Goal: Task Accomplishment & Management: Use online tool/utility

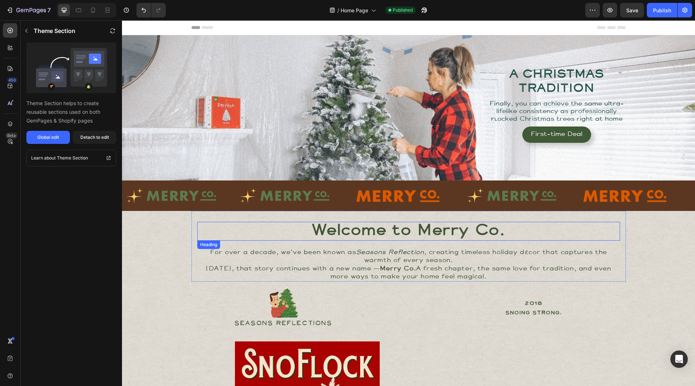
click at [368, 224] on strong "Welcome to Merry Co." at bounding box center [408, 231] width 193 height 14
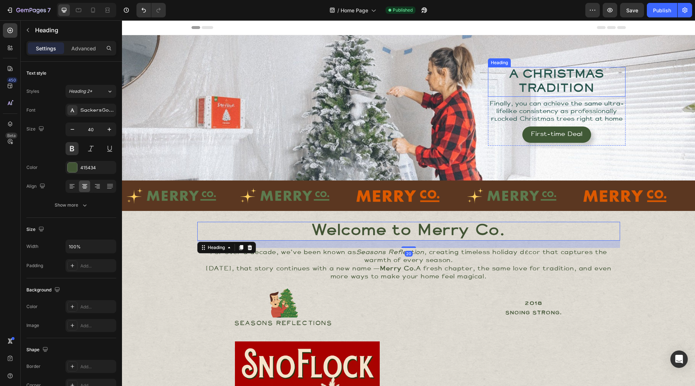
click at [584, 77] on h2 "A CHRISTMAS TRADITION" at bounding box center [557, 82] width 138 height 30
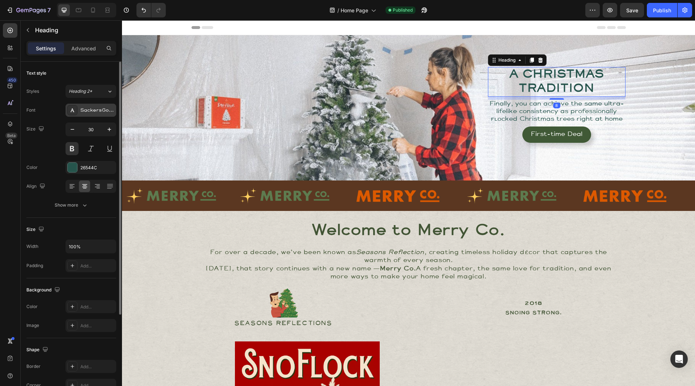
click at [93, 108] on div "SackersGothicStd" at bounding box center [97, 110] width 34 height 7
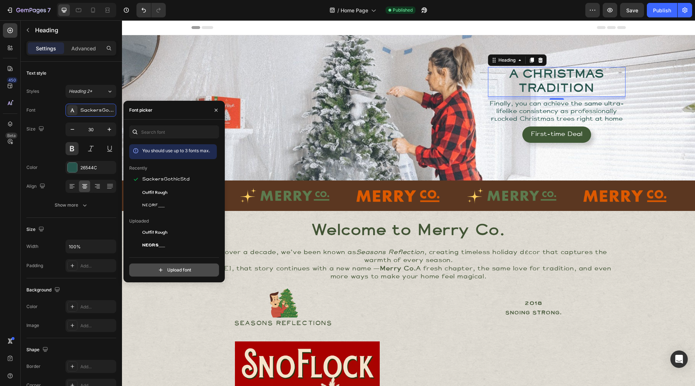
click at [172, 268] on input "file" at bounding box center [189, 270] width 181 height 12
type input "C:\fakepath\futura-pt_bold.woff2"
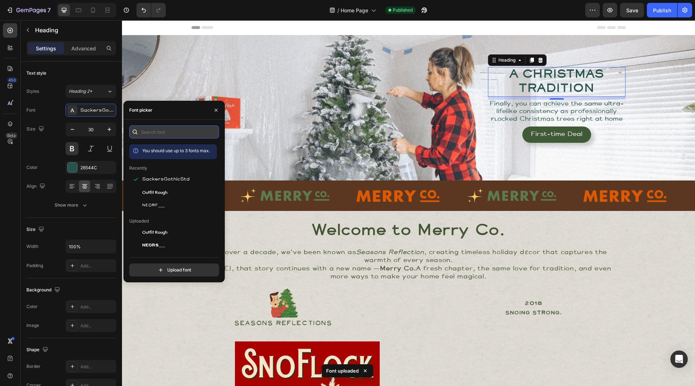
click at [154, 131] on input "text" at bounding box center [174, 131] width 90 height 13
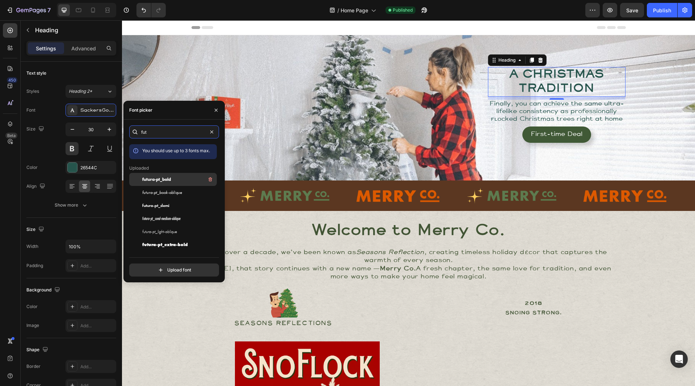
type input "fut"
click at [171, 180] on span "futura-pt_bold" at bounding box center [156, 179] width 29 height 7
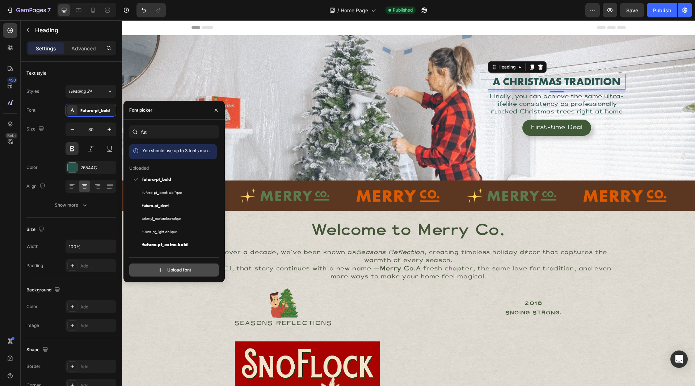
click at [167, 269] on input "file" at bounding box center [189, 270] width 181 height 12
type input "C:\fakepath\futura-pt_cond-medium.woff2"
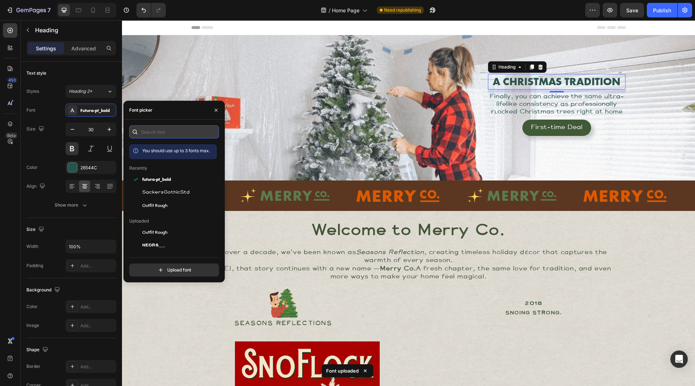
click at [162, 131] on input "text" at bounding box center [174, 131] width 90 height 13
type input "fut"
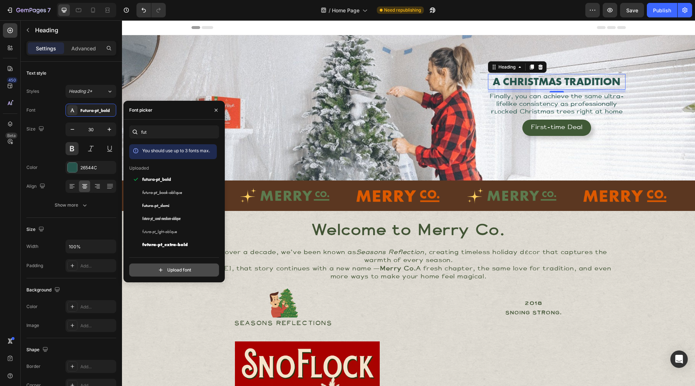
click at [175, 269] on input "file" at bounding box center [189, 270] width 181 height 12
type input "C:\fakepath\futura-pt_medium.woff2"
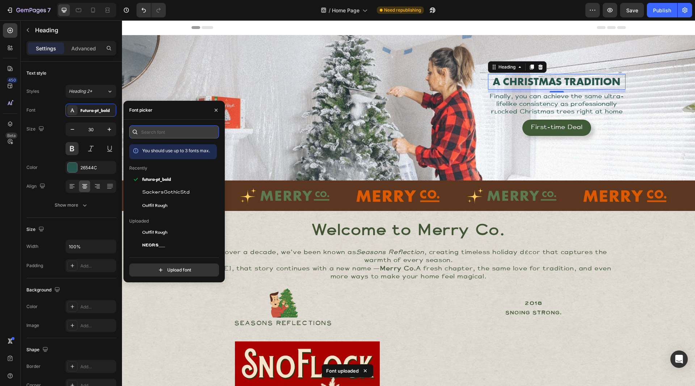
click at [157, 133] on input "text" at bounding box center [174, 131] width 90 height 13
type input "fut"
click at [160, 129] on input "text" at bounding box center [174, 131] width 90 height 13
type input "fut"
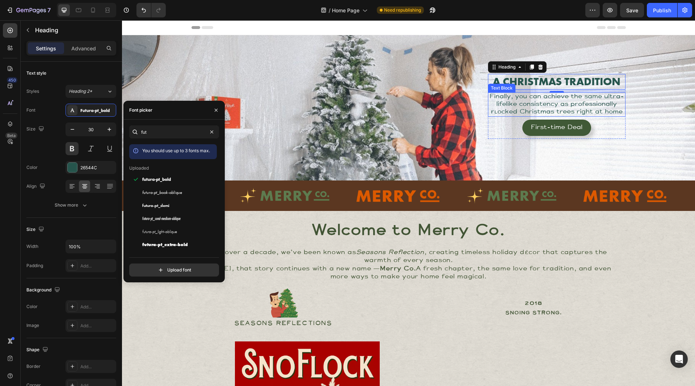
click at [550, 101] on span "Finally, you can achieve the same ultra-lifelike consistency as professionally …" at bounding box center [557, 104] width 135 height 21
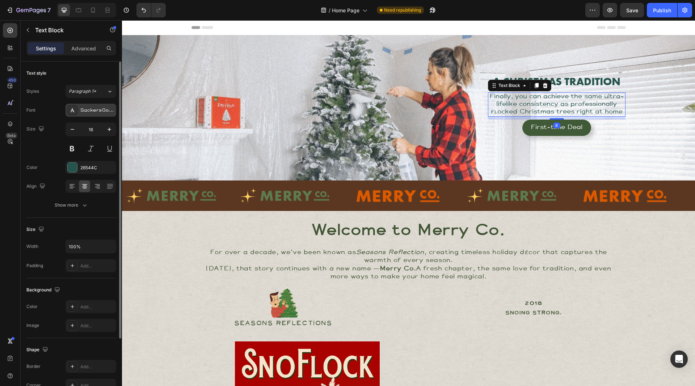
click at [89, 113] on div "SackersGothicStd" at bounding box center [97, 110] width 34 height 7
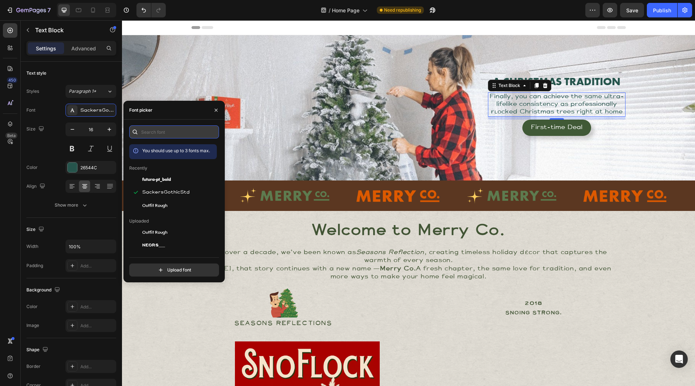
click at [168, 129] on input "text" at bounding box center [174, 131] width 90 height 13
type input "fut"
click at [177, 222] on div "futura-pt_cond-medium-oblique" at bounding box center [178, 218] width 73 height 9
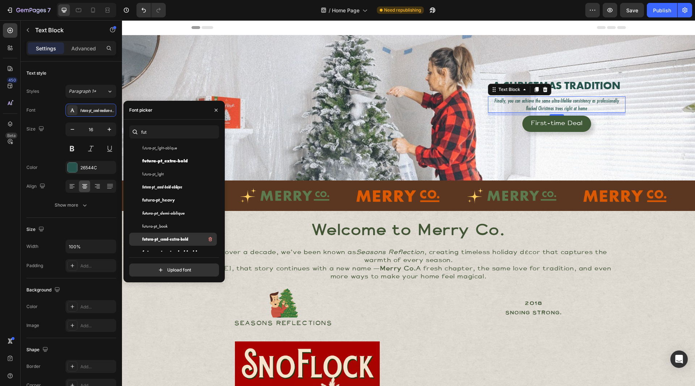
scroll to position [96, 0]
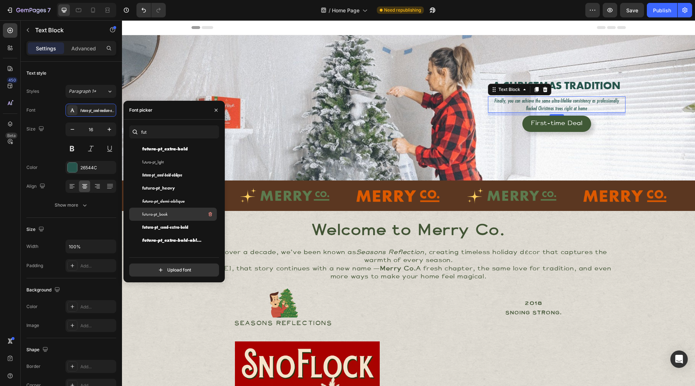
click at [166, 214] on span "futura-pt_book" at bounding box center [154, 214] width 25 height 7
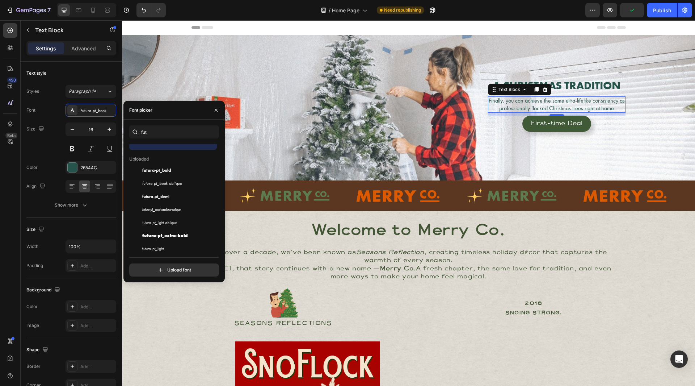
scroll to position [0, 0]
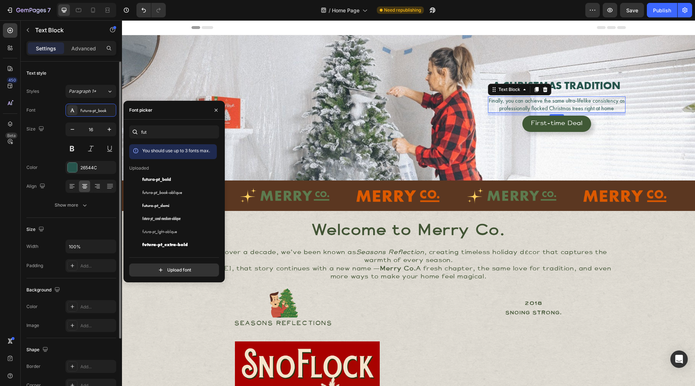
click at [53, 108] on div "Font Futura-pt_book" at bounding box center [71, 110] width 90 height 13
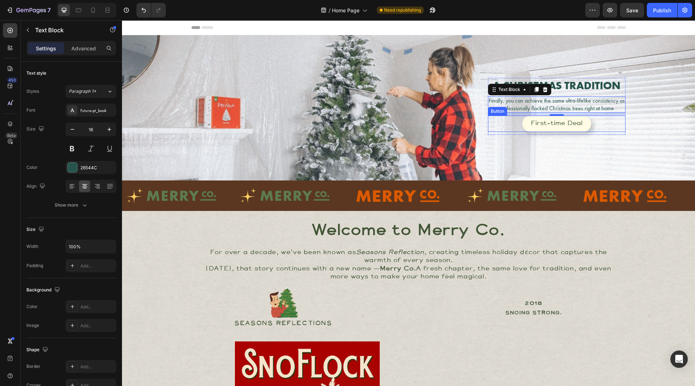
click at [558, 127] on link "First-time Deal" at bounding box center [556, 124] width 69 height 16
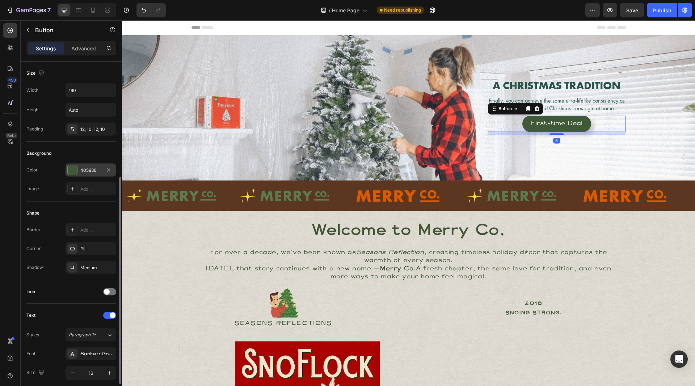
scroll to position [109, 0]
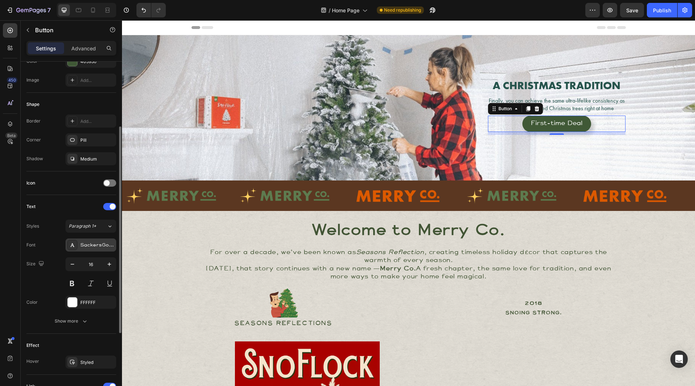
click at [93, 245] on div "SackersGothicStd" at bounding box center [97, 245] width 34 height 7
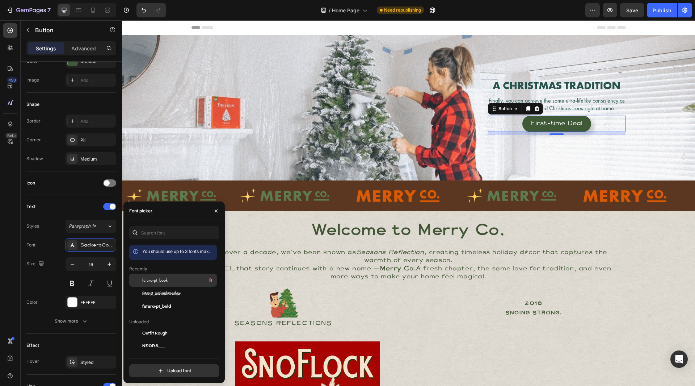
click at [165, 280] on span "futura-pt_book" at bounding box center [154, 280] width 25 height 7
click at [396, 229] on strong "Welcome to Merry Co." at bounding box center [408, 231] width 193 height 14
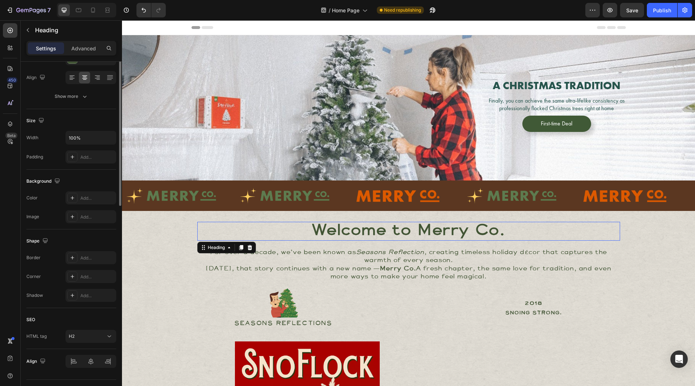
scroll to position [0, 0]
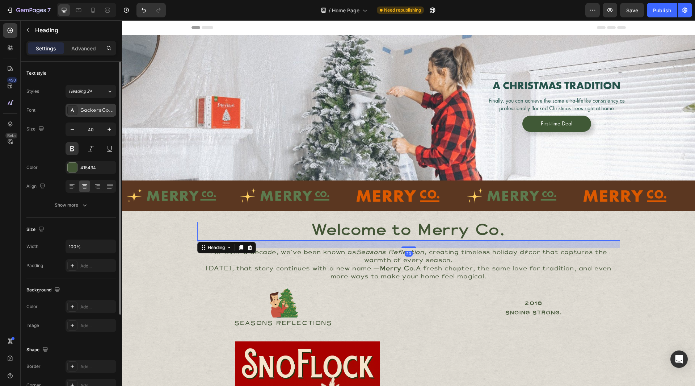
click at [89, 106] on div "SackersGothicStd" at bounding box center [91, 110] width 51 height 13
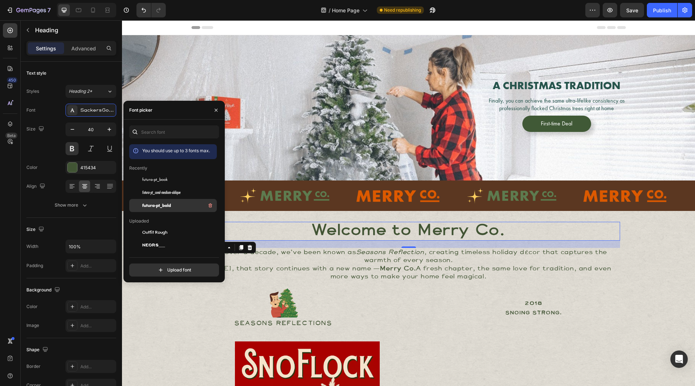
click at [170, 206] on span "futura-pt_bold" at bounding box center [156, 205] width 29 height 7
click at [386, 270] on strong "Merry Co." at bounding box center [398, 269] width 36 height 6
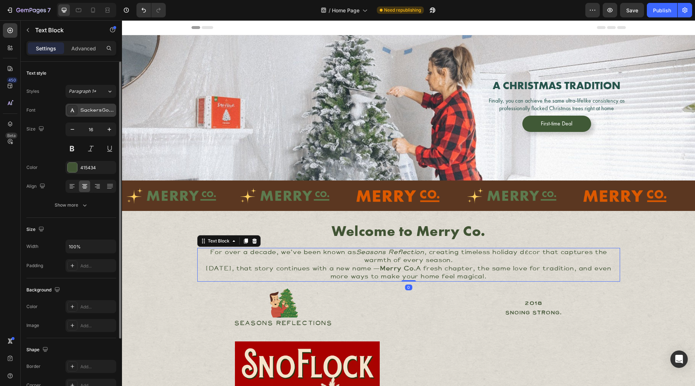
click at [88, 111] on div "SackersGothicStd" at bounding box center [97, 110] width 34 height 7
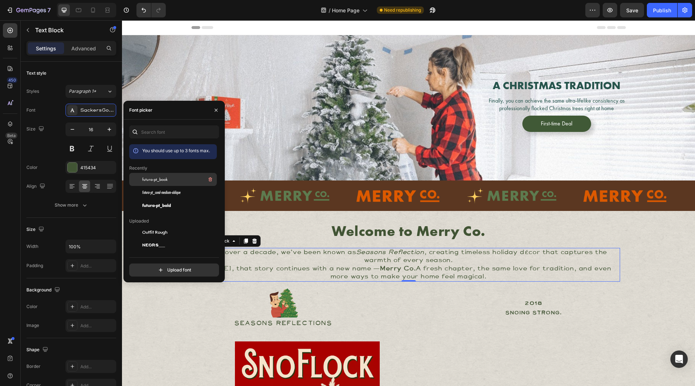
click at [185, 179] on div "futura-pt_book" at bounding box center [178, 179] width 73 height 9
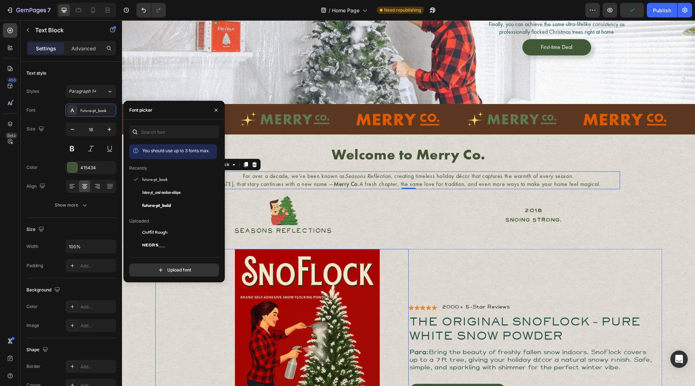
scroll to position [36, 0]
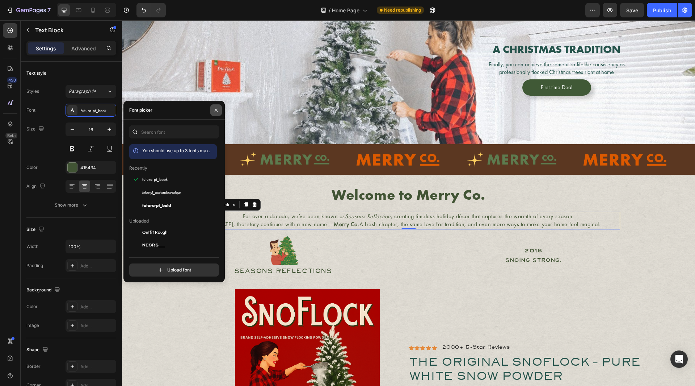
click at [218, 109] on icon "button" at bounding box center [216, 110] width 6 height 6
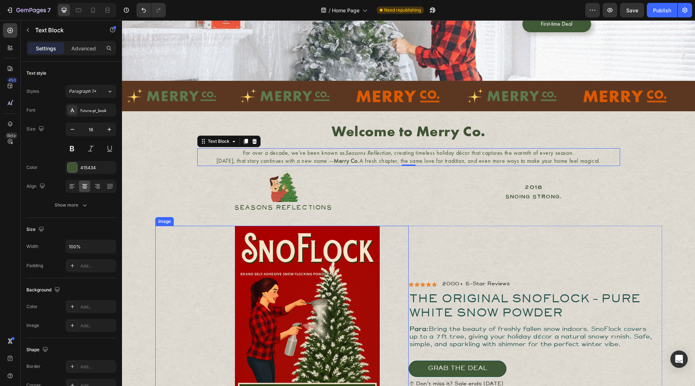
scroll to position [109, 0]
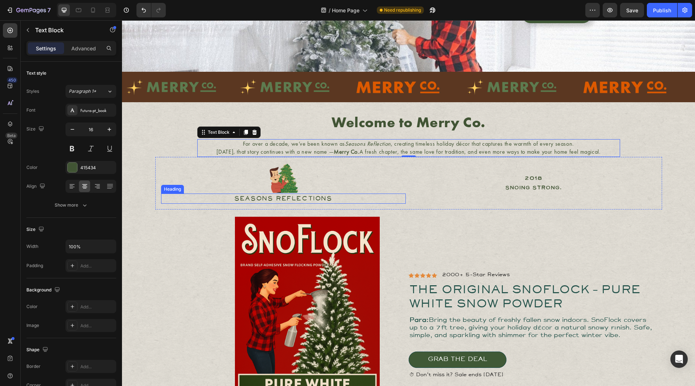
click at [276, 194] on h2 "SEASONS REFLECTIONS" at bounding box center [283, 198] width 245 height 10
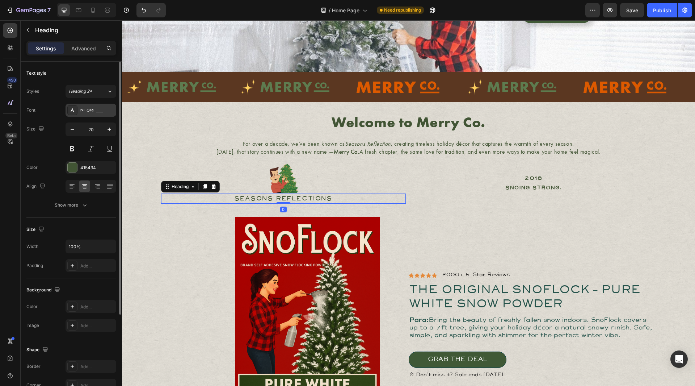
click at [87, 112] on div "NEORF___" at bounding box center [97, 110] width 34 height 7
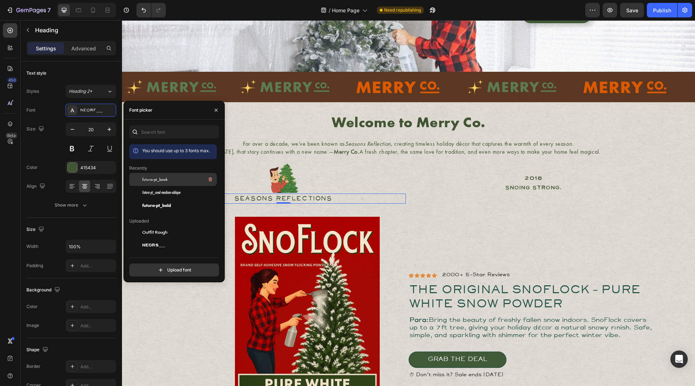
click at [175, 179] on div "futura-pt_book" at bounding box center [178, 179] width 73 height 9
click at [542, 185] on p "Snoing Strong." at bounding box center [533, 188] width 243 height 8
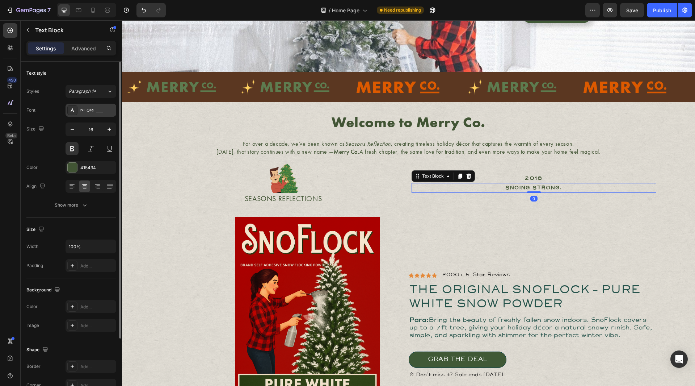
click at [88, 107] on div "NEORF___" at bounding box center [97, 110] width 34 height 7
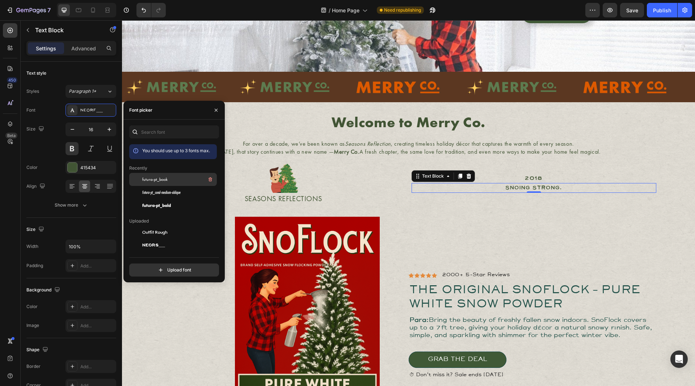
click at [172, 181] on div "futura-pt_book" at bounding box center [178, 179] width 73 height 9
click at [539, 176] on p "2018" at bounding box center [533, 178] width 243 height 8
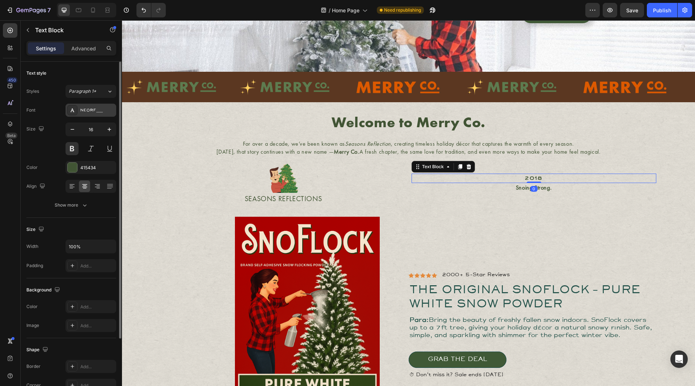
click at [88, 112] on div "NEORF___" at bounding box center [97, 110] width 34 height 7
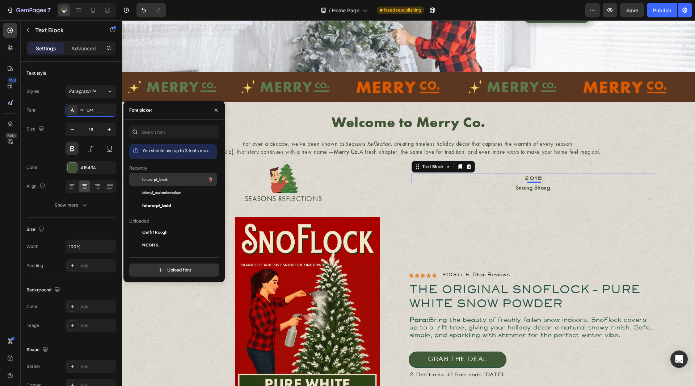
click at [168, 179] on div "futura-pt_book" at bounding box center [178, 179] width 73 height 9
click at [482, 273] on p "2000+ 5-Star Reviews" at bounding box center [476, 275] width 68 height 6
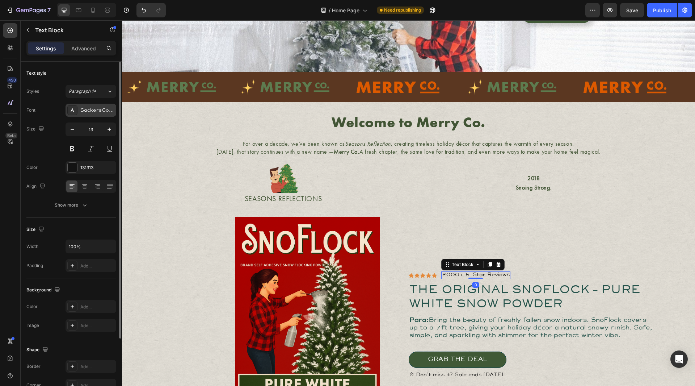
click at [96, 107] on div "SackersGothicStd" at bounding box center [97, 110] width 34 height 7
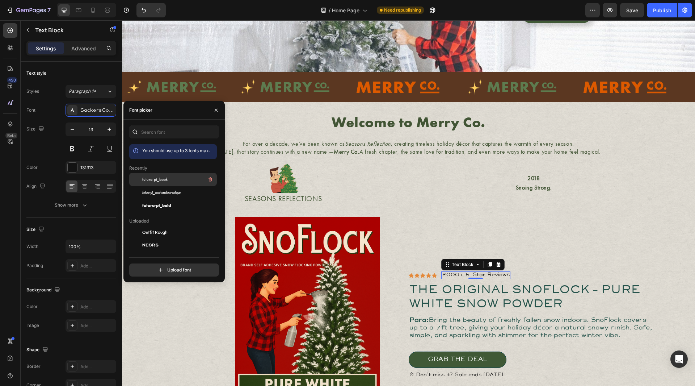
click at [161, 178] on span "futura-pt_book" at bounding box center [154, 179] width 25 height 7
click at [512, 306] on span "The Original SnoFlock – Pure White Snow Powder" at bounding box center [525, 297] width 231 height 25
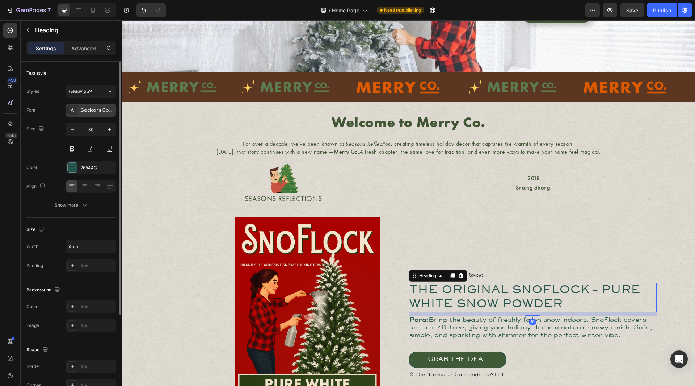
click at [96, 106] on div "SackersGothicStd" at bounding box center [91, 110] width 51 height 13
click at [95, 105] on div "SackersGothicStd" at bounding box center [91, 110] width 51 height 13
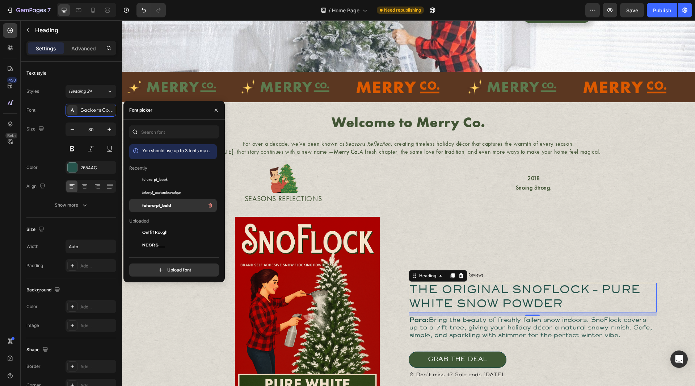
click at [167, 203] on span "futura-pt_bold" at bounding box center [156, 205] width 29 height 7
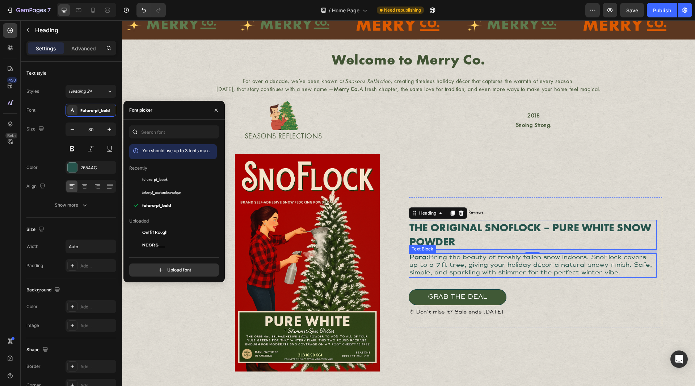
scroll to position [181, 0]
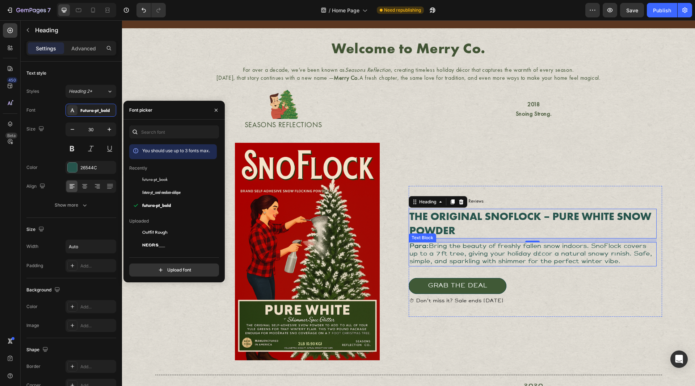
click at [464, 255] on p "Para: Bring the beauty of freshly fallen snow indoors. SnoFlock covers up to a …" at bounding box center [533, 254] width 247 height 22
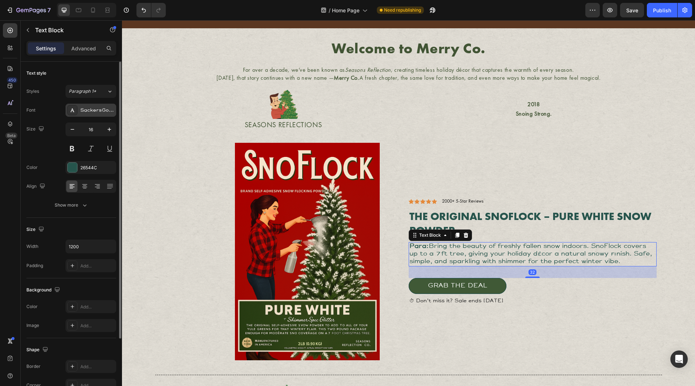
click at [88, 108] on div "SackersGothicStd" at bounding box center [97, 110] width 34 height 7
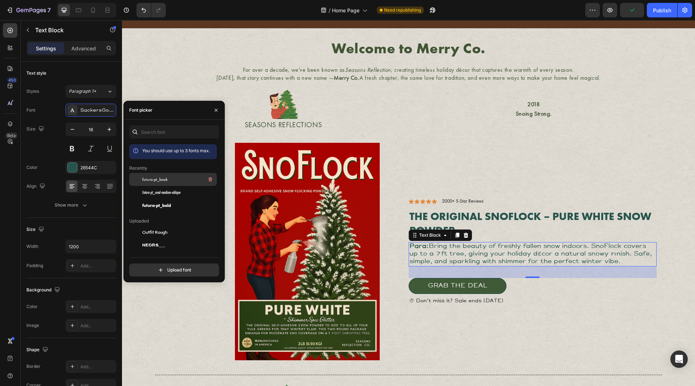
click at [158, 180] on span "futura-pt_book" at bounding box center [154, 179] width 25 height 7
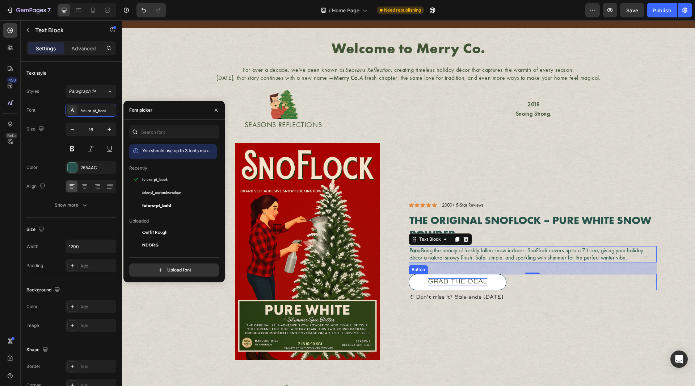
click at [457, 285] on div "Grab The Deal" at bounding box center [457, 282] width 59 height 8
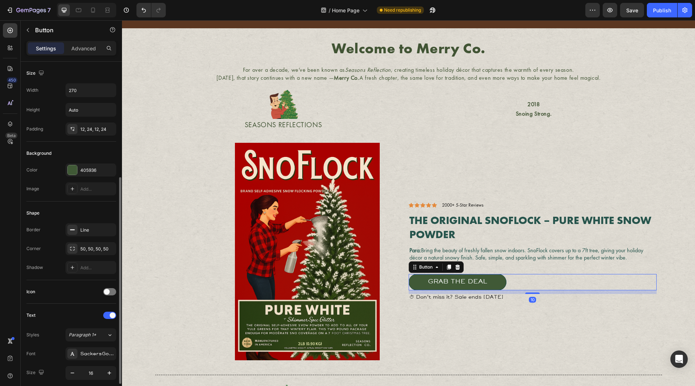
scroll to position [145, 0]
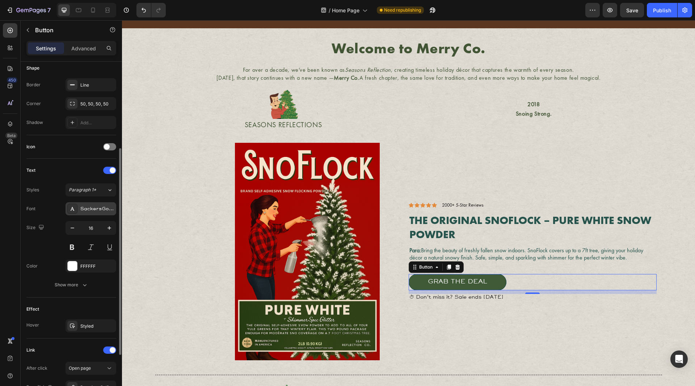
click at [88, 207] on div "SackersGothicStd" at bounding box center [97, 209] width 34 height 7
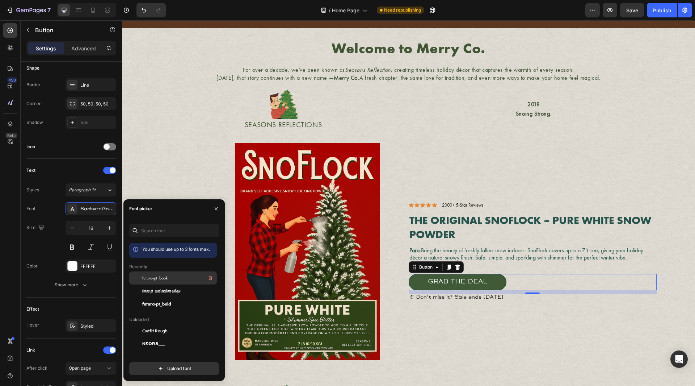
click at [152, 277] on span "futura-pt_book" at bounding box center [154, 277] width 25 height 7
click at [484, 299] on p "⏱ Don’t miss it? Sale ends [DATE]" at bounding box center [533, 297] width 247 height 6
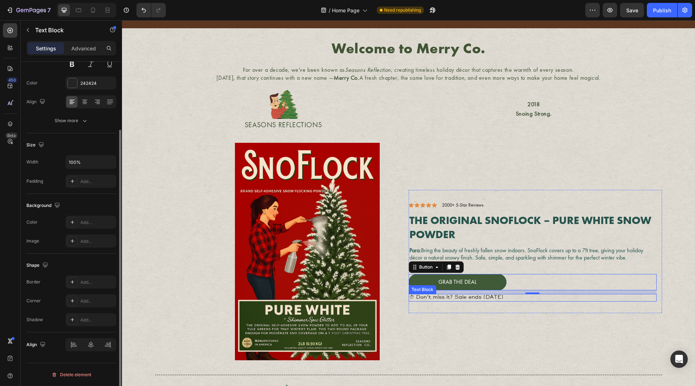
scroll to position [0, 0]
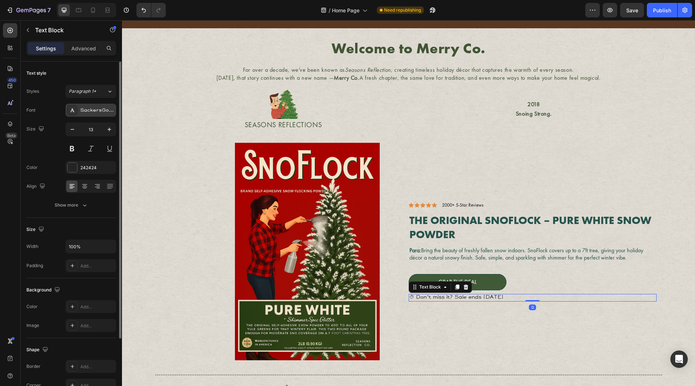
click at [90, 110] on div "SackersGothicStd" at bounding box center [97, 110] width 34 height 7
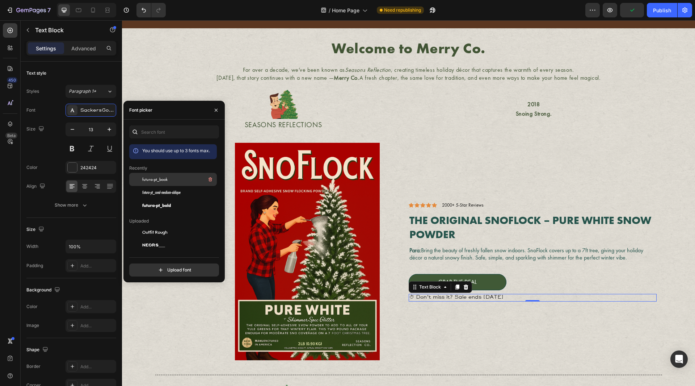
click at [160, 183] on div "futura-pt_book" at bounding box center [178, 179] width 73 height 9
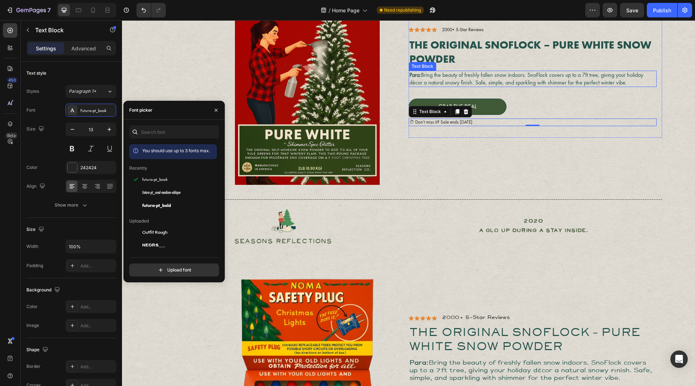
scroll to position [290, 0]
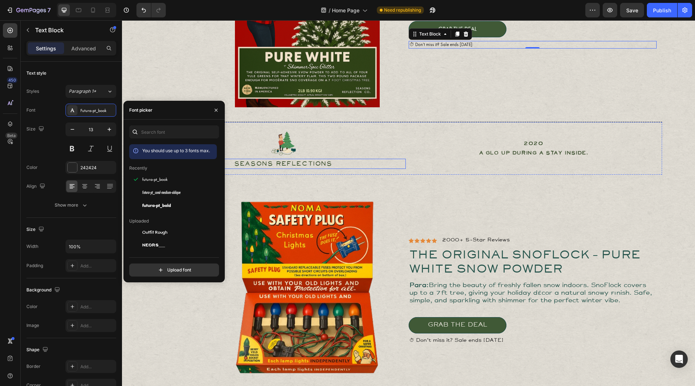
click at [288, 163] on h2 "SEASONS REFLECTIONS" at bounding box center [283, 164] width 245 height 10
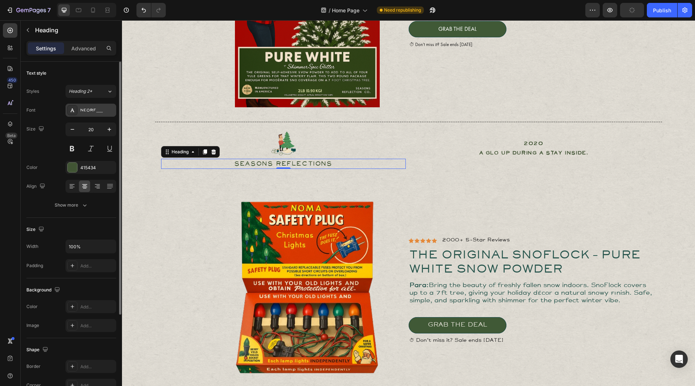
click at [97, 111] on div "NEORF___" at bounding box center [97, 110] width 34 height 7
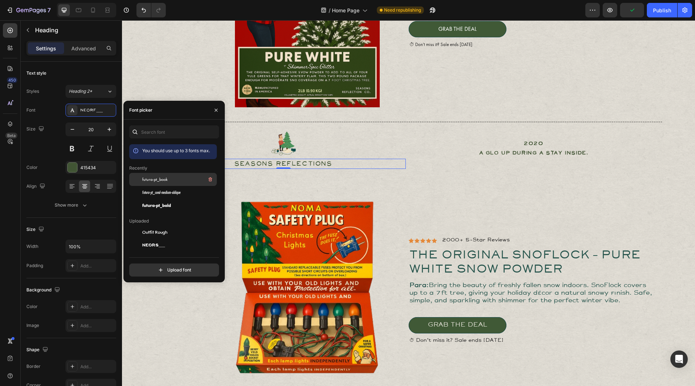
click at [166, 176] on span "futura-pt_book" at bounding box center [154, 179] width 25 height 7
click at [540, 141] on p "2020" at bounding box center [533, 143] width 243 height 8
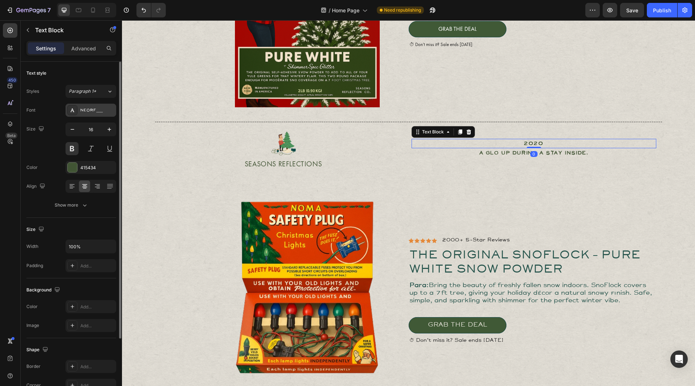
click at [89, 109] on div "NEORF___" at bounding box center [97, 110] width 34 height 7
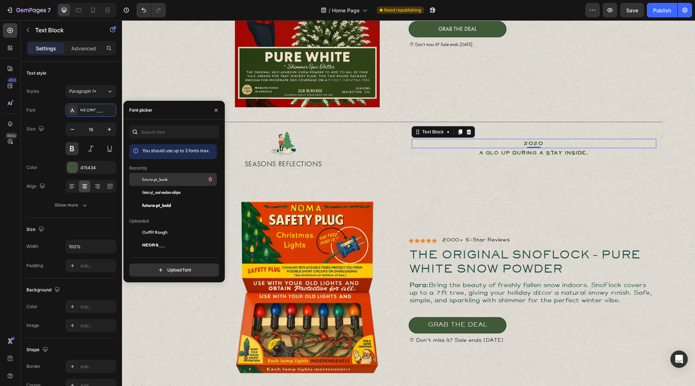
click at [164, 176] on span "futura-pt_book" at bounding box center [154, 179] width 25 height 7
click at [513, 155] on p "A Glo up during a stay inside." at bounding box center [533, 153] width 243 height 8
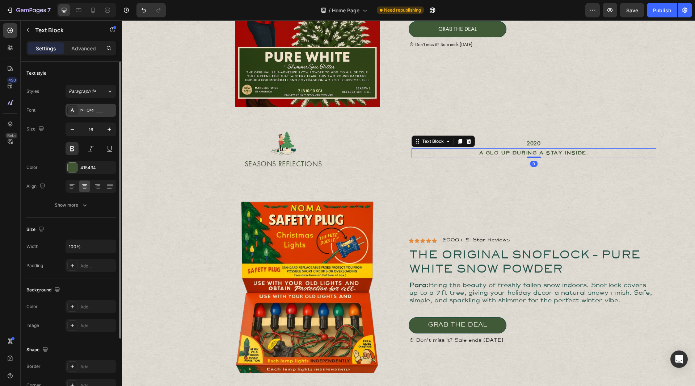
click at [87, 113] on div "NEORF___" at bounding box center [97, 110] width 34 height 7
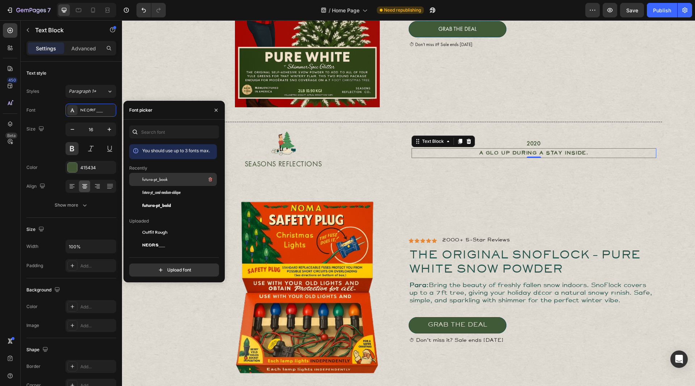
click at [151, 181] on span "futura-pt_book" at bounding box center [154, 179] width 25 height 7
click at [468, 242] on p "2000+ 5-Star Reviews" at bounding box center [476, 240] width 68 height 6
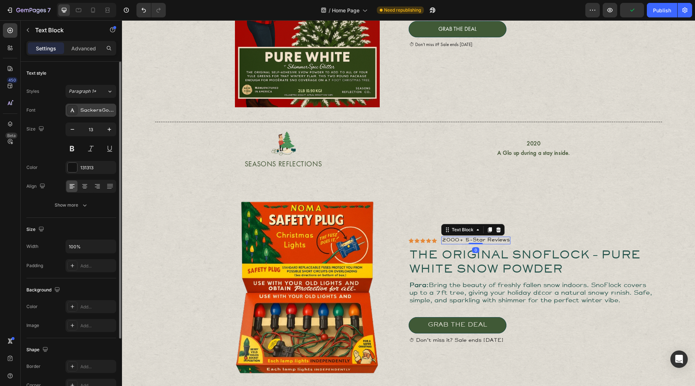
click at [93, 113] on div "SackersGothicStd" at bounding box center [97, 110] width 34 height 7
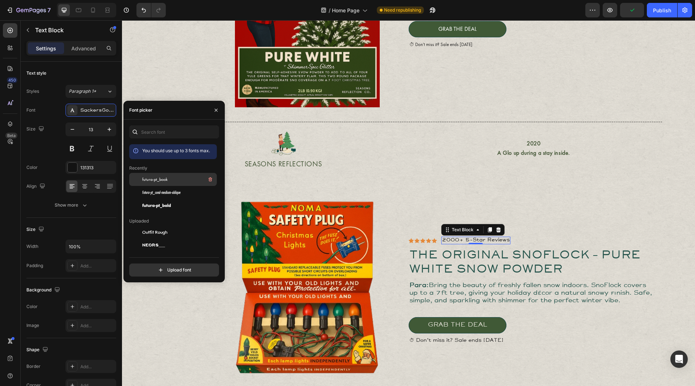
click at [156, 183] on div "futura-pt_book" at bounding box center [178, 179] width 73 height 9
click at [490, 260] on span "The Original SnoFlock – Pure White Snow Powder" at bounding box center [525, 262] width 231 height 25
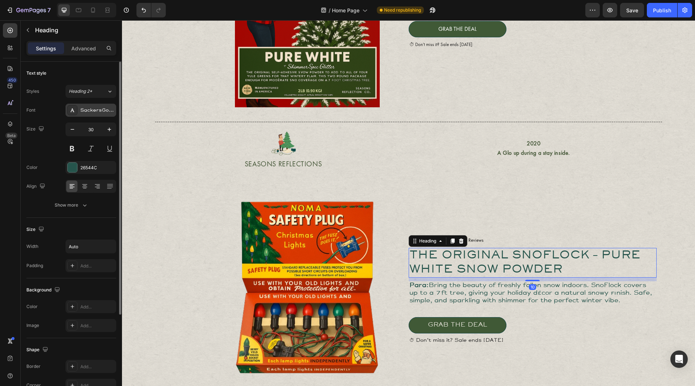
click at [80, 110] on div "SackersGothicStd" at bounding box center [97, 110] width 34 height 7
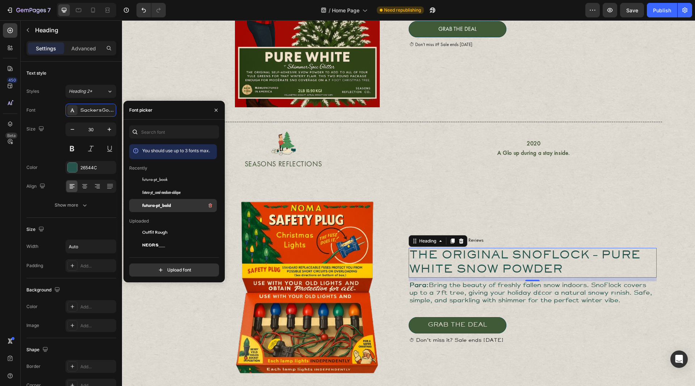
click at [164, 204] on span "futura-pt_bold" at bounding box center [156, 205] width 29 height 7
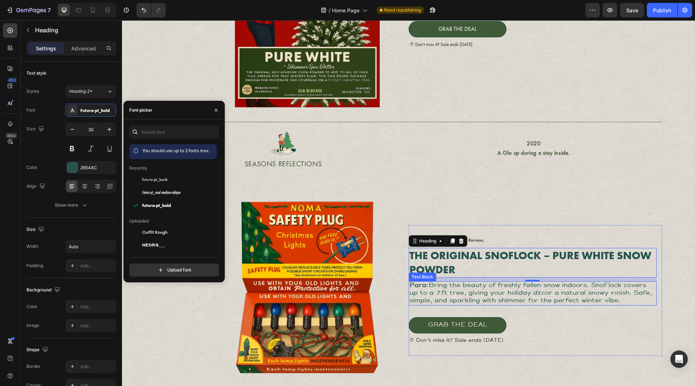
click at [501, 289] on p "Para: Bring the beauty of freshly fallen snow indoors. SnoFlock covers up to a …" at bounding box center [533, 293] width 247 height 22
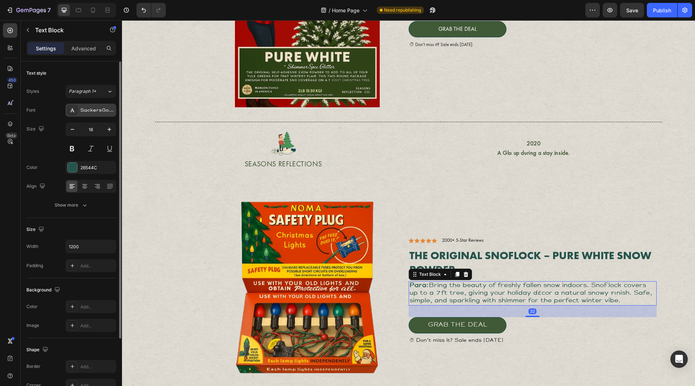
click at [97, 109] on div "SackersGothicStd" at bounding box center [97, 110] width 34 height 7
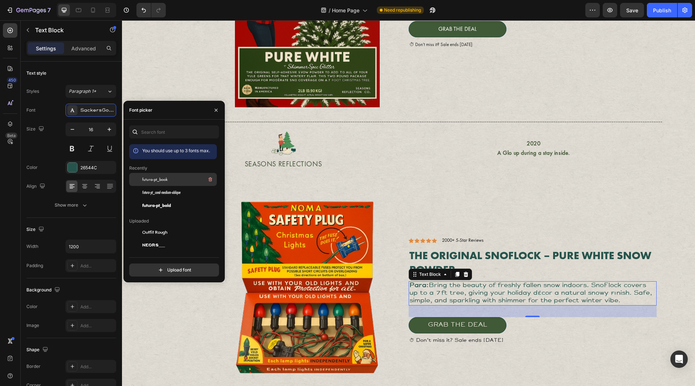
click at [157, 180] on span "futura-pt_book" at bounding box center [154, 179] width 25 height 7
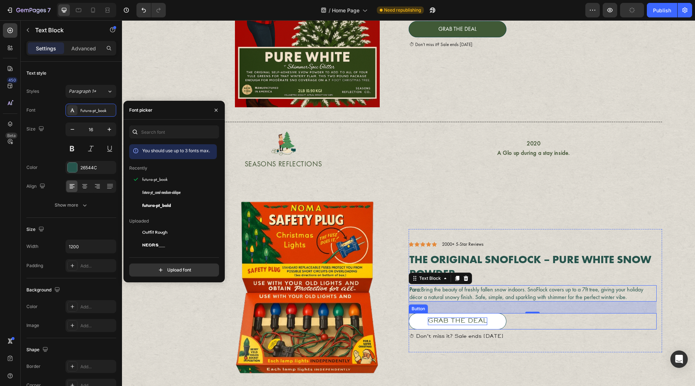
click at [452, 325] on div "Grab The Deal" at bounding box center [457, 321] width 59 height 8
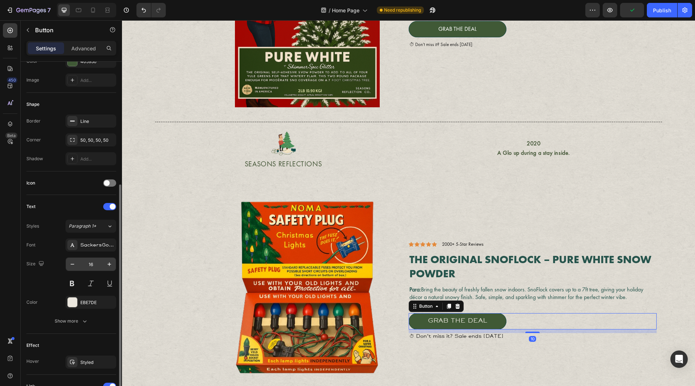
scroll to position [145, 0]
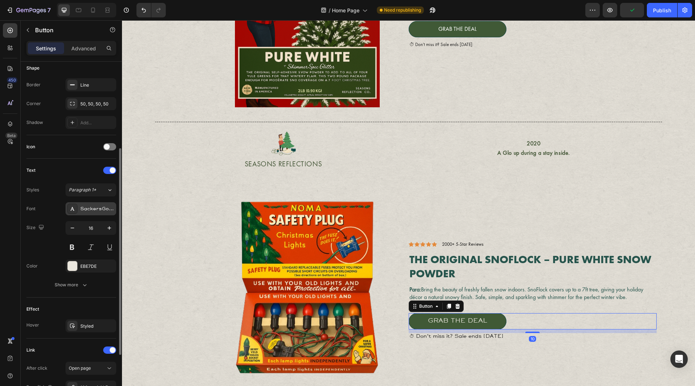
click at [87, 203] on div "SackersGothicStd" at bounding box center [91, 208] width 51 height 13
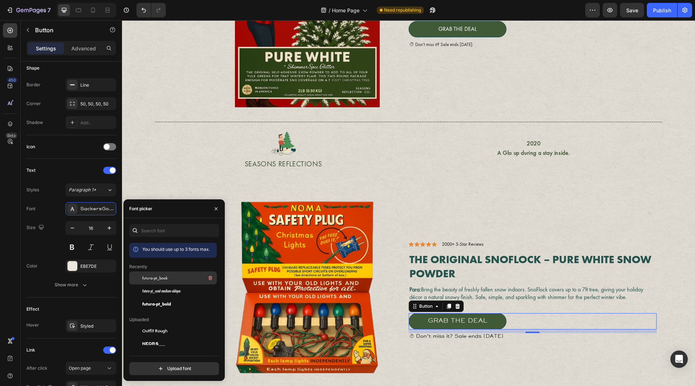
click at [160, 282] on div "futura-pt_book" at bounding box center [178, 277] width 73 height 9
click at [462, 337] on p "⏱ Don’t miss it? Sale ends [DATE]" at bounding box center [533, 336] width 247 height 6
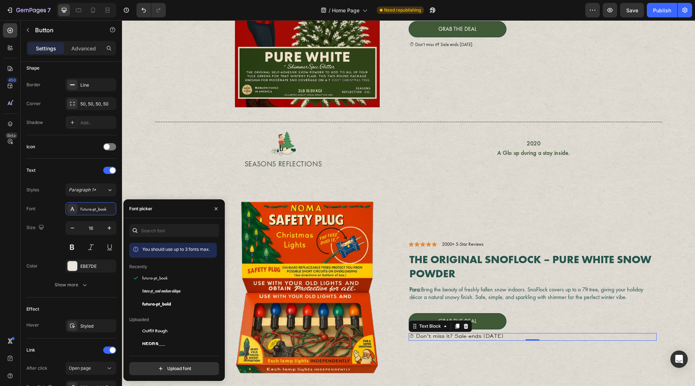
scroll to position [0, 0]
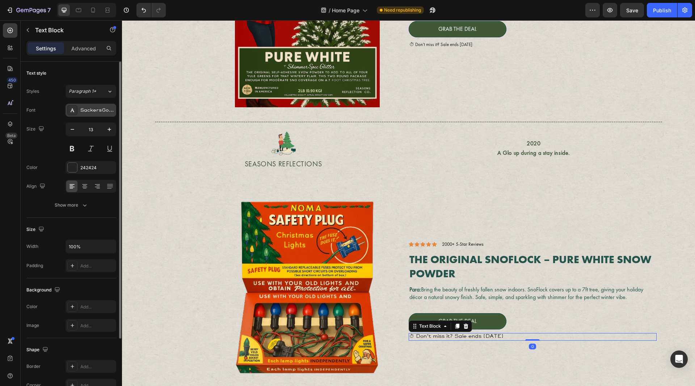
click at [87, 115] on div "SackersGothicStd" at bounding box center [91, 110] width 51 height 13
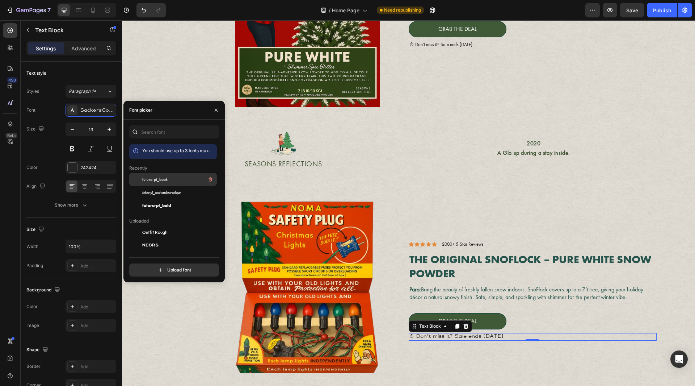
click at [159, 182] on div "futura-pt_book" at bounding box center [178, 179] width 73 height 9
click at [524, 144] on p "2020" at bounding box center [533, 143] width 243 height 8
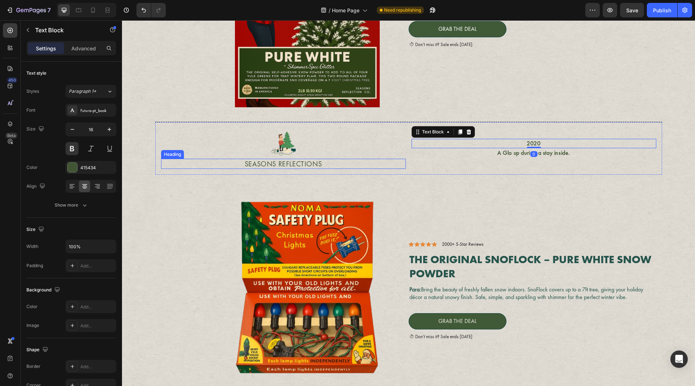
click at [282, 165] on h2 "SEASONS REFLECTIONS" at bounding box center [283, 164] width 245 height 10
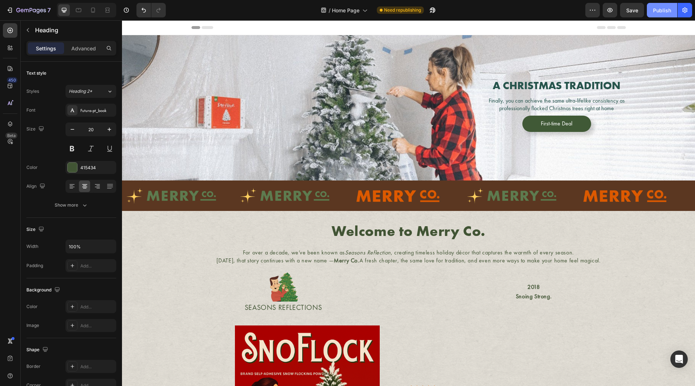
click at [663, 11] on div "Publish" at bounding box center [662, 11] width 18 height 8
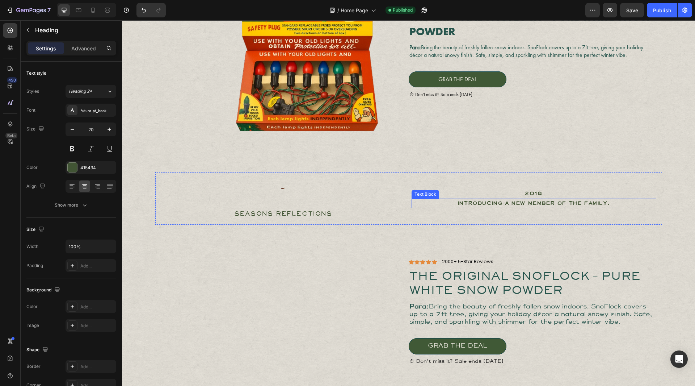
scroll to position [688, 0]
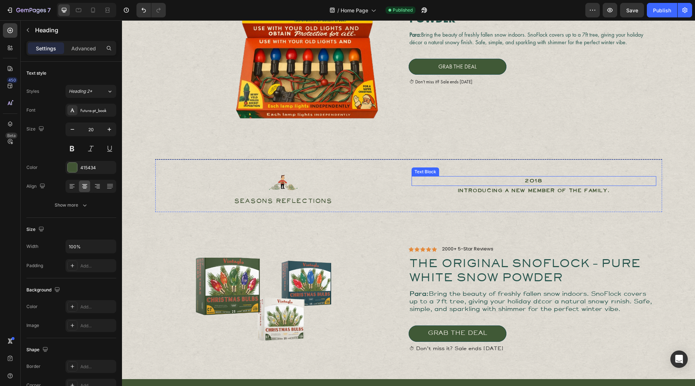
click at [532, 180] on p "2018" at bounding box center [533, 181] width 243 height 8
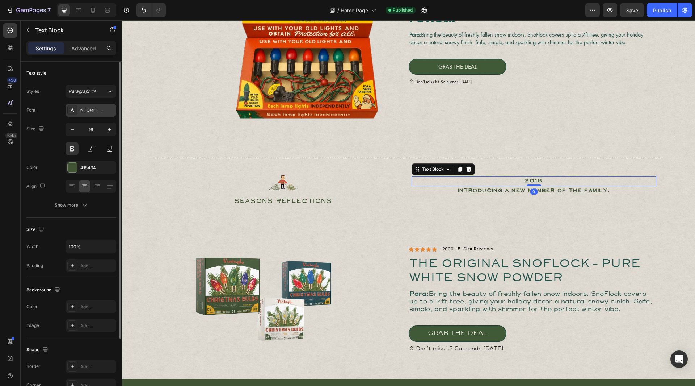
click at [88, 114] on div "NEORF___" at bounding box center [91, 110] width 51 height 13
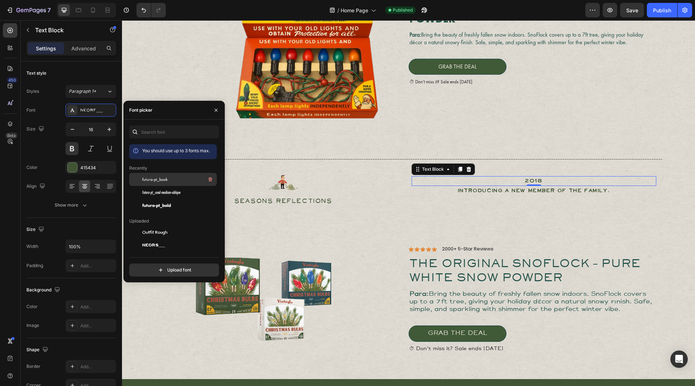
click at [163, 179] on span "futura-pt_book" at bounding box center [154, 179] width 25 height 7
click at [291, 202] on h2 "SEASONS REFLECTIONS" at bounding box center [283, 201] width 245 height 10
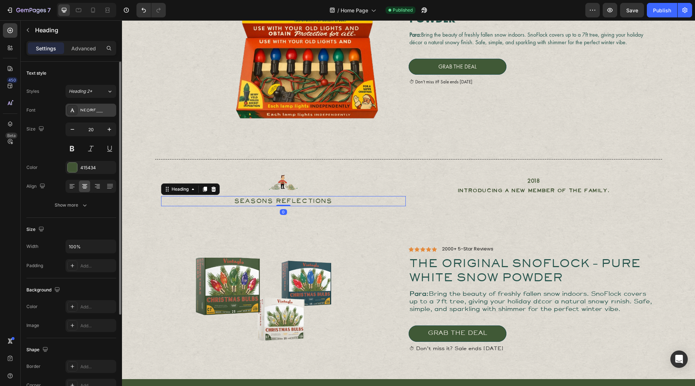
click at [87, 108] on div "NEORF___" at bounding box center [97, 110] width 34 height 7
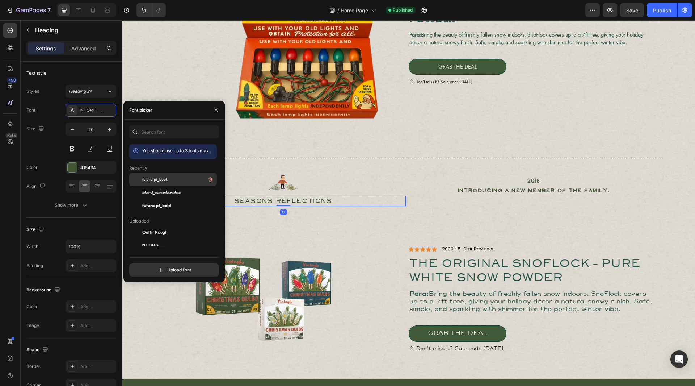
click at [152, 179] on span "futura-pt_book" at bounding box center [154, 179] width 25 height 7
click at [540, 187] on p "Introducing a new member of the family." at bounding box center [533, 190] width 243 height 8
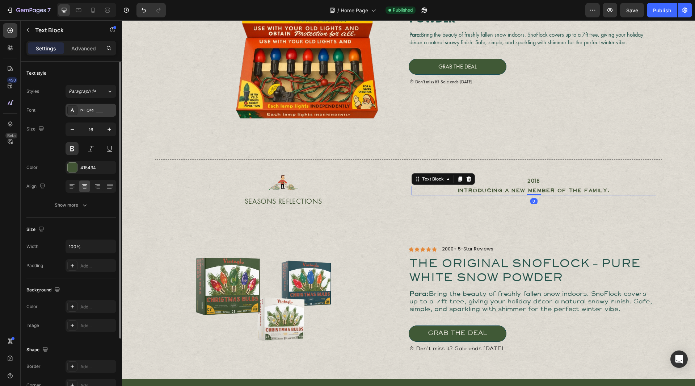
click at [86, 105] on div "NEORF___" at bounding box center [91, 110] width 51 height 13
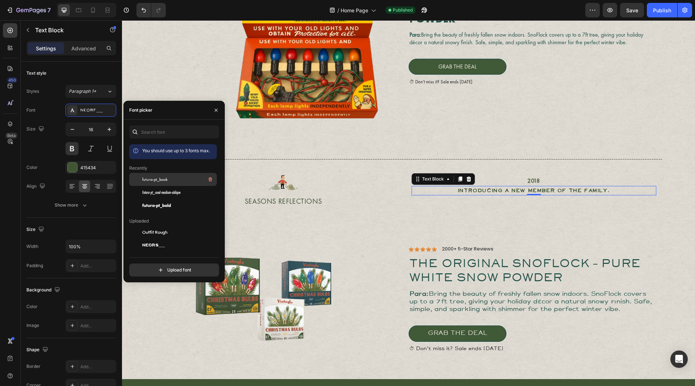
click at [154, 181] on span "futura-pt_book" at bounding box center [154, 179] width 25 height 7
click at [450, 244] on div "Icon Icon Icon Icon Icon Icon List 2000+ 5-Star Reviews Text Block Row The Orig…" at bounding box center [535, 299] width 253 height 131
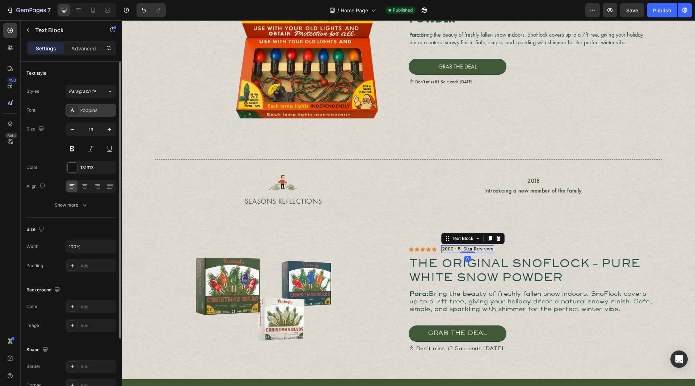
click at [90, 106] on div "Poppins" at bounding box center [91, 110] width 51 height 13
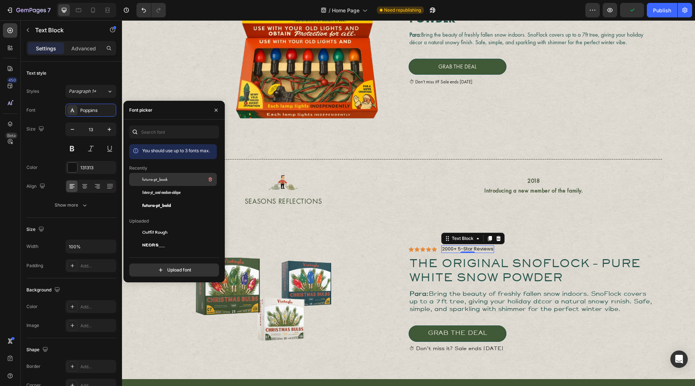
click at [160, 178] on span "futura-pt_book" at bounding box center [154, 179] width 25 height 7
click at [487, 263] on span "The Original SnoFlock – Pure White Snow Powder" at bounding box center [525, 271] width 231 height 25
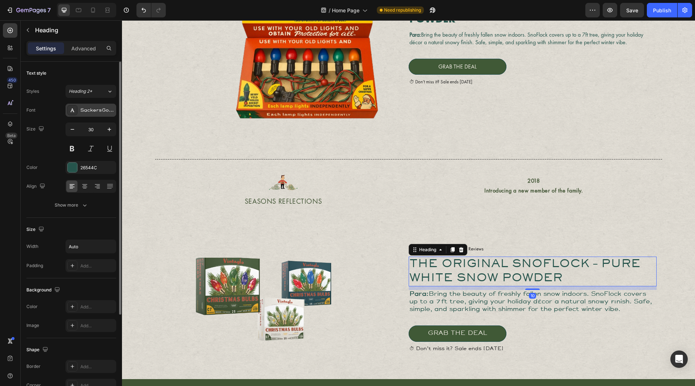
click at [86, 112] on div "SackersGothicStd" at bounding box center [97, 110] width 34 height 7
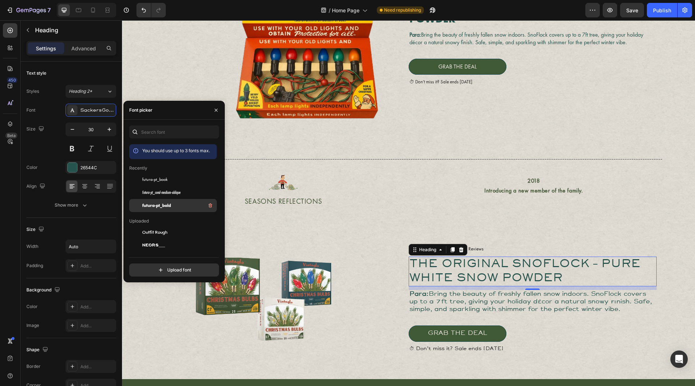
click at [157, 206] on span "futura-pt_bold" at bounding box center [156, 205] width 29 height 7
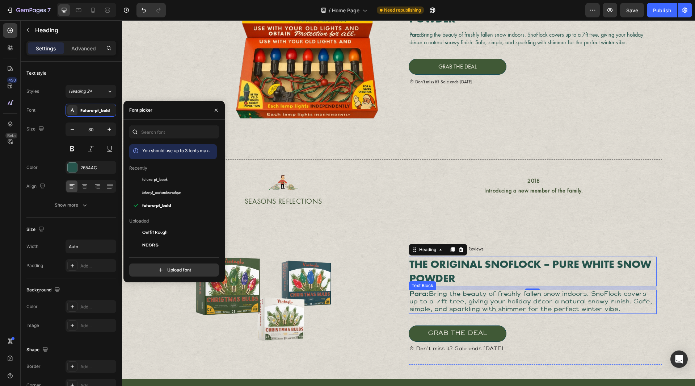
click at [466, 314] on div "Para: Bring the beauty of freshly fallen snow indoors. SnoFlock covers up to a …" at bounding box center [533, 302] width 248 height 24
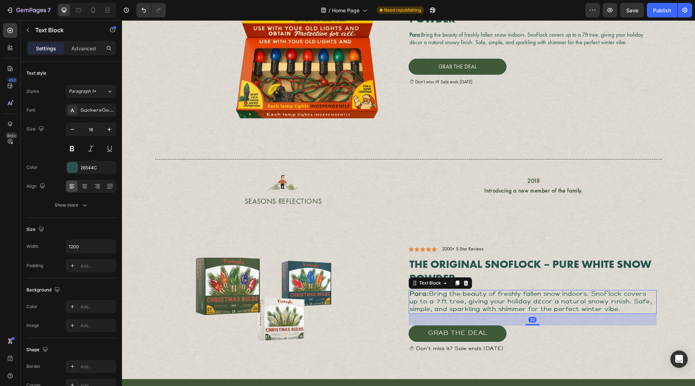
click at [470, 309] on p "Para: Bring the beauty of freshly fallen snow indoors. SnoFlock covers up to a …" at bounding box center [533, 301] width 247 height 22
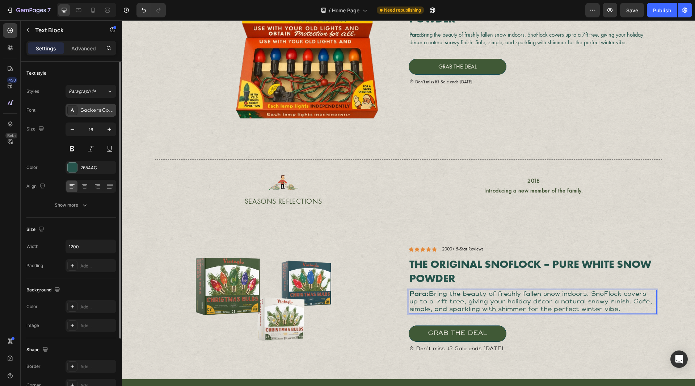
click at [92, 106] on div "SackersGothicStd" at bounding box center [91, 110] width 51 height 13
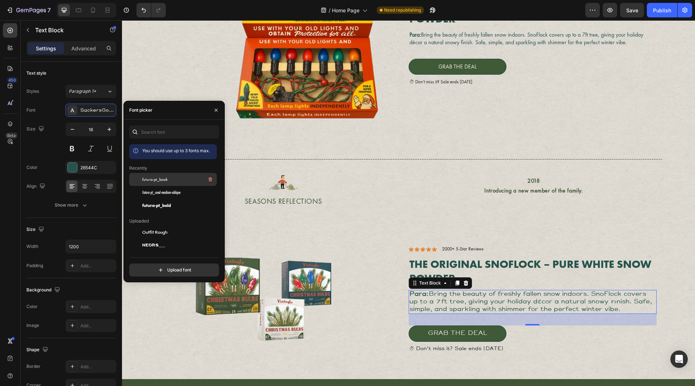
click at [164, 181] on span "futura-pt_book" at bounding box center [154, 179] width 25 height 7
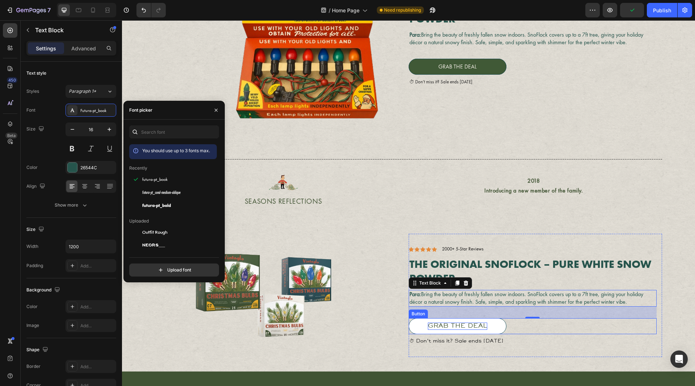
click at [471, 329] on div "Grab The Deal" at bounding box center [457, 326] width 59 height 8
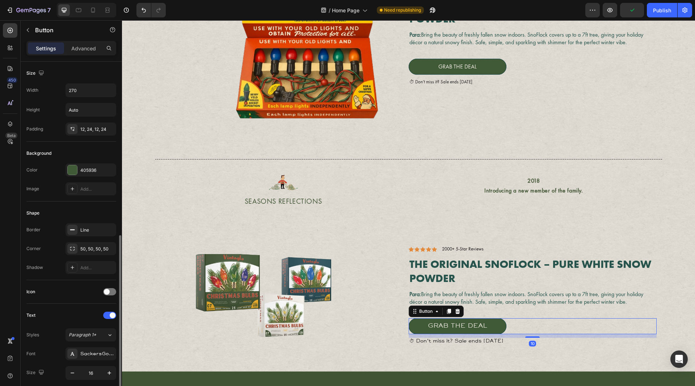
scroll to position [109, 0]
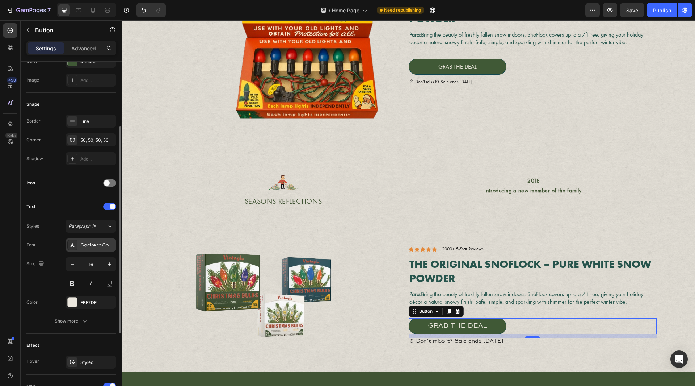
click at [92, 244] on div "SackersGothicStd" at bounding box center [97, 245] width 34 height 7
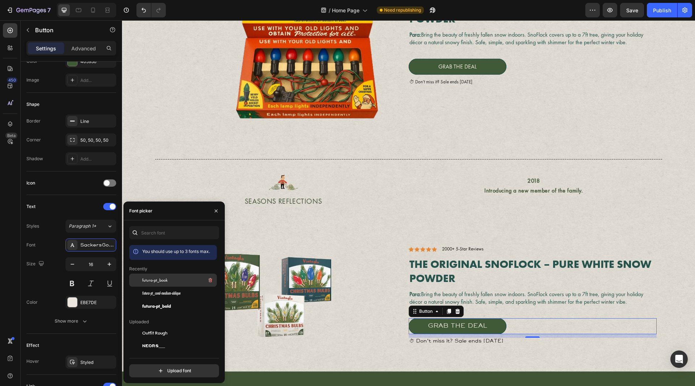
click at [160, 280] on span "futura-pt_book" at bounding box center [154, 280] width 25 height 7
click at [470, 343] on p "⏱ Don’t miss it? Sale ends [DATE]" at bounding box center [533, 341] width 247 height 6
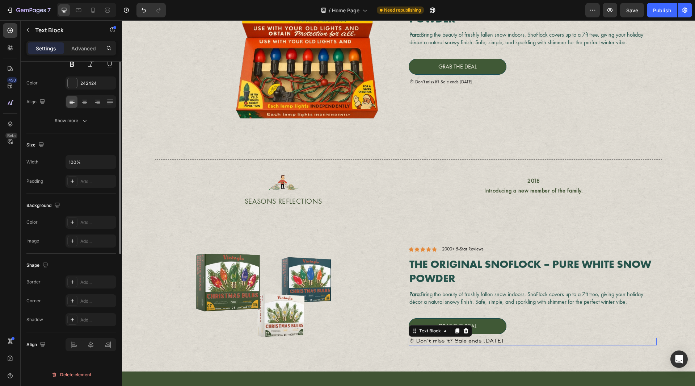
scroll to position [0, 0]
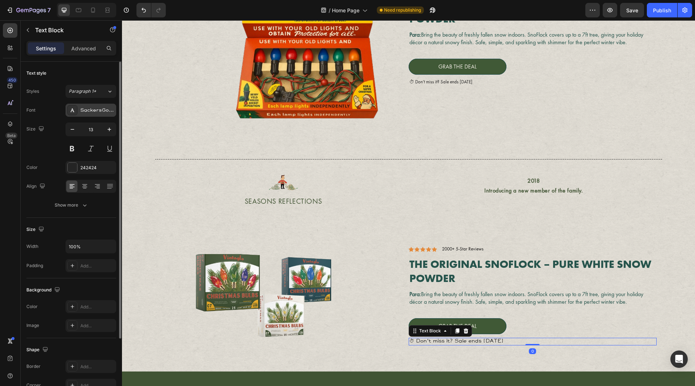
click at [89, 113] on div "SackersGothicStd" at bounding box center [97, 110] width 34 height 7
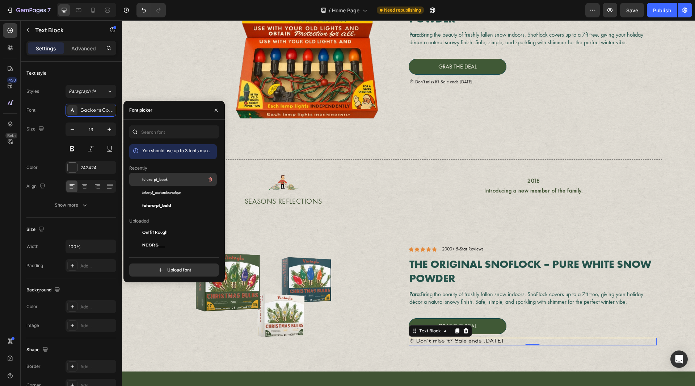
click at [162, 180] on span "futura-pt_book" at bounding box center [154, 179] width 25 height 7
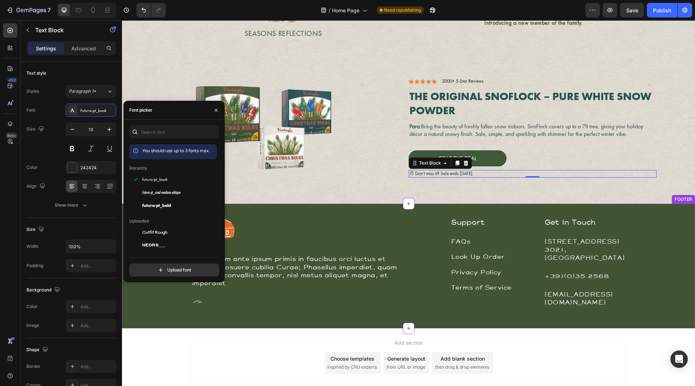
scroll to position [869, 0]
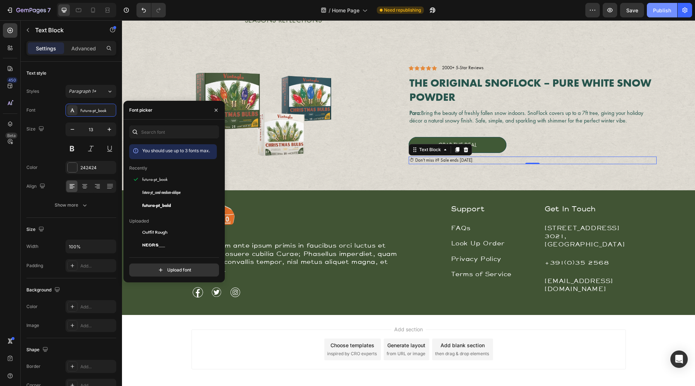
click at [663, 12] on div "Publish" at bounding box center [662, 11] width 18 height 8
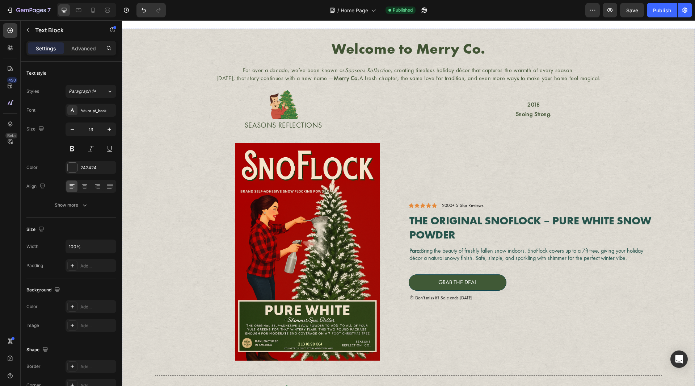
scroll to position [0, 0]
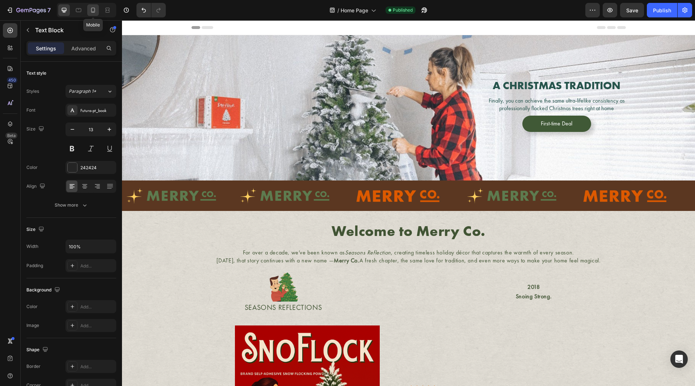
click at [89, 12] on div at bounding box center [93, 10] width 12 height 12
type input "12"
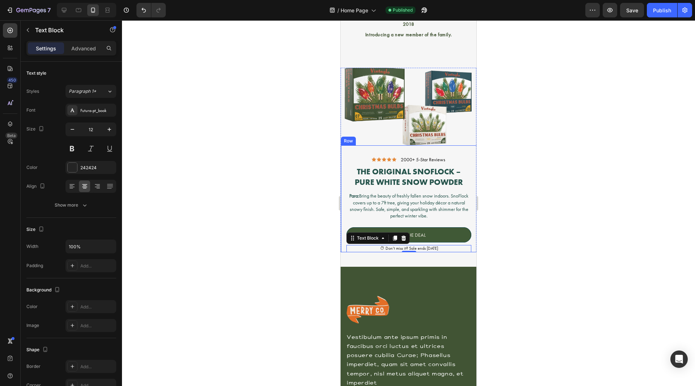
scroll to position [966, 0]
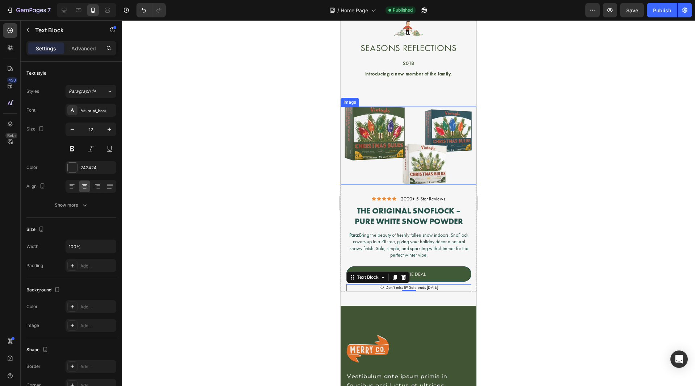
click at [390, 158] on img at bounding box center [409, 144] width 136 height 77
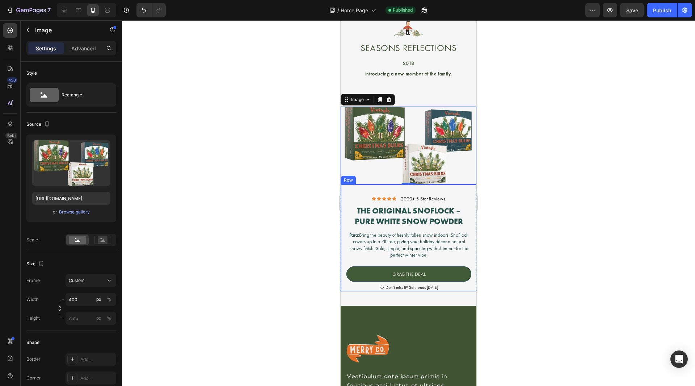
click at [443, 185] on div "Icon Icon Icon Icon Icon Icon List 2000+ 5-Star Reviews Text Block Row The Orig…" at bounding box center [409, 237] width 136 height 107
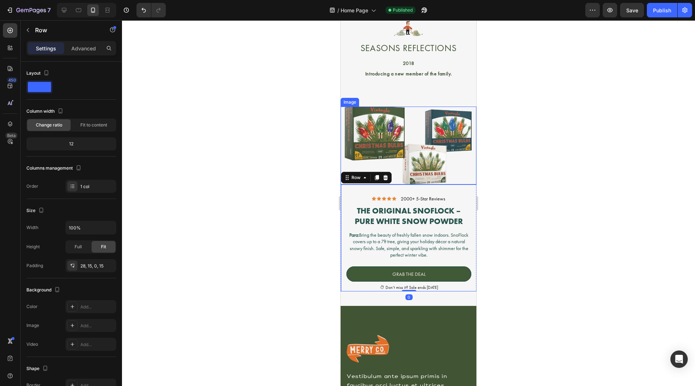
click at [446, 178] on img at bounding box center [409, 144] width 136 height 77
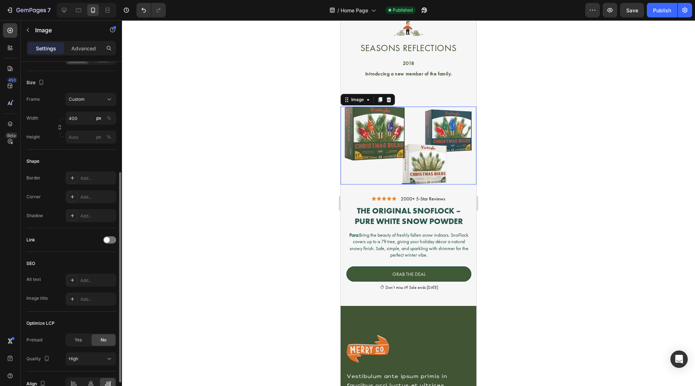
scroll to position [220, 0]
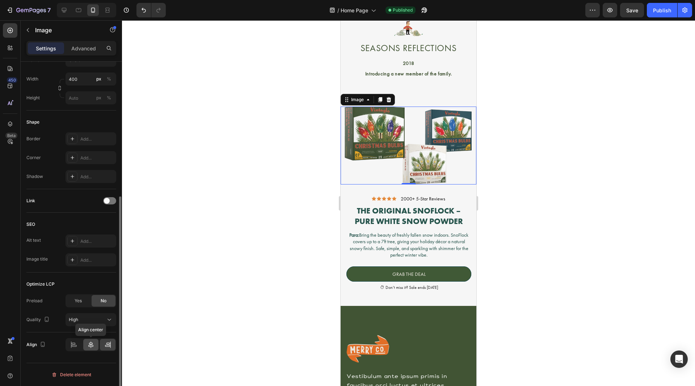
click at [89, 343] on icon at bounding box center [90, 344] width 5 height 7
click at [81, 10] on icon at bounding box center [78, 10] width 7 height 7
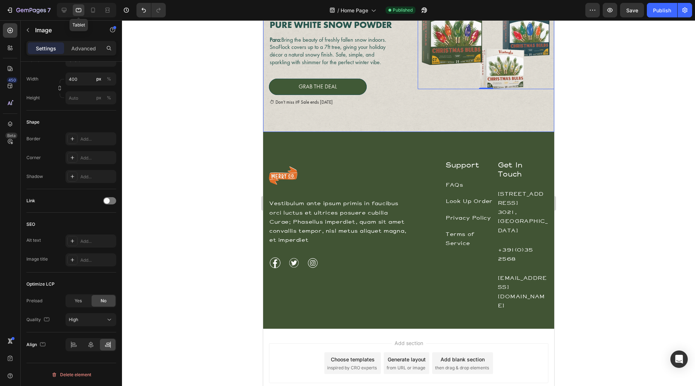
scroll to position [793, 0]
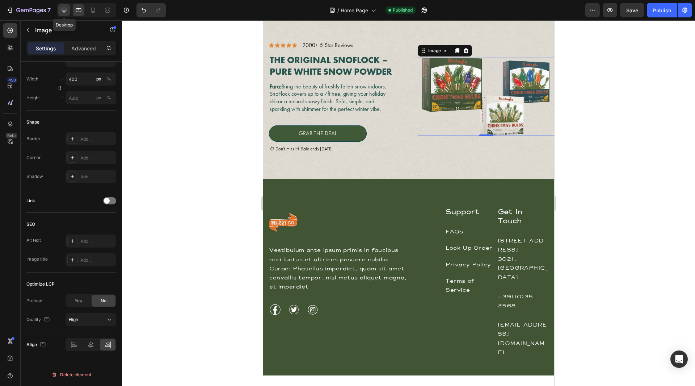
click at [64, 8] on icon at bounding box center [64, 10] width 5 height 5
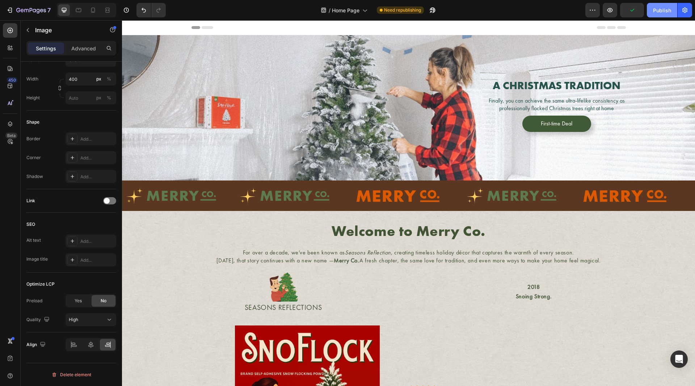
click at [668, 9] on div "Publish" at bounding box center [662, 11] width 18 height 8
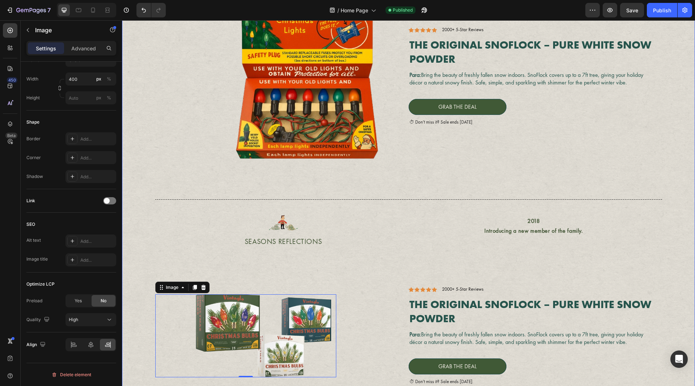
scroll to position [885, 0]
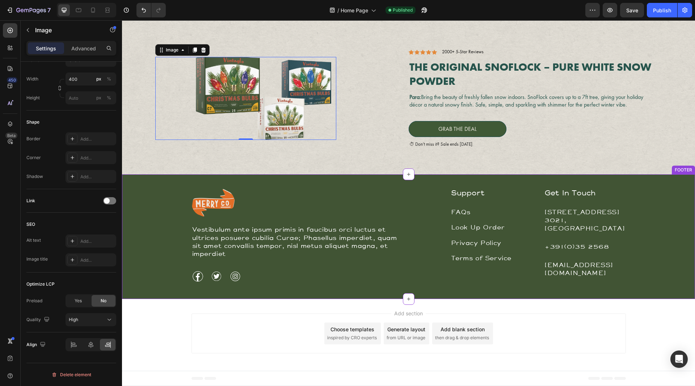
click at [330, 202] on div at bounding box center [298, 203] width 212 height 28
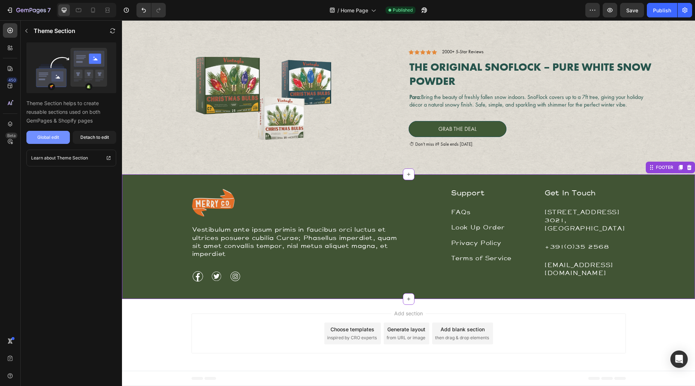
click at [56, 136] on div "Global edit" at bounding box center [48, 137] width 22 height 7
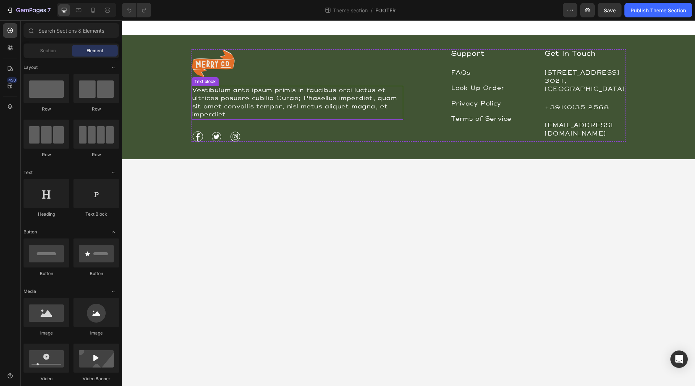
click at [268, 98] on p "Vestibulum ante ipsum primis in faucibus orci luctus et ultrices posuere cubili…" at bounding box center [297, 103] width 210 height 33
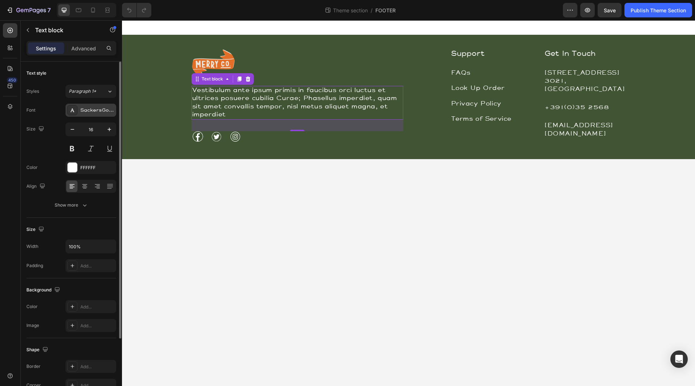
click at [98, 108] on div "SackersGothicStd" at bounding box center [97, 110] width 34 height 7
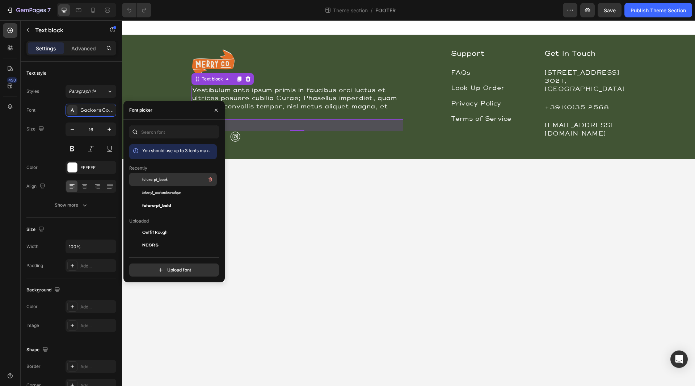
click at [167, 177] on span "futura-pt_book" at bounding box center [154, 179] width 25 height 7
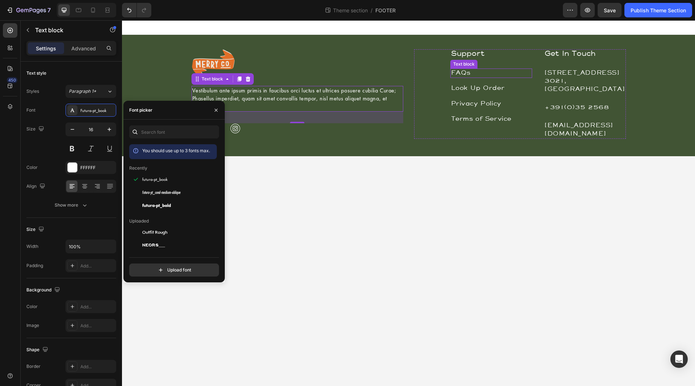
click at [472, 73] on p "FAQs" at bounding box center [491, 73] width 81 height 8
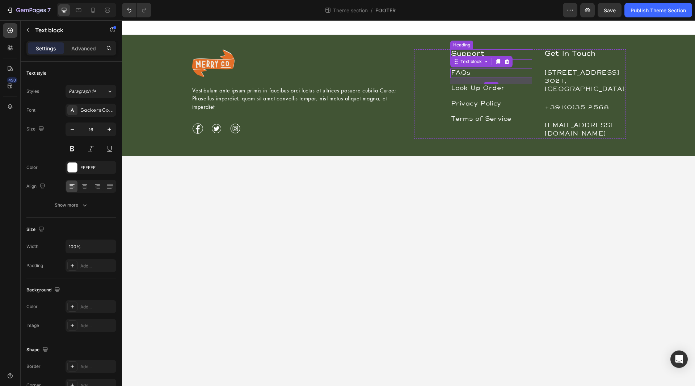
click at [482, 52] on p "Support" at bounding box center [491, 54] width 81 height 9
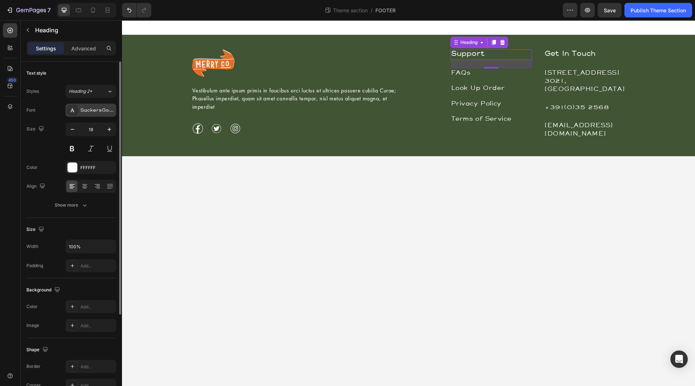
click at [98, 109] on div "SackersGothicStd" at bounding box center [97, 110] width 34 height 7
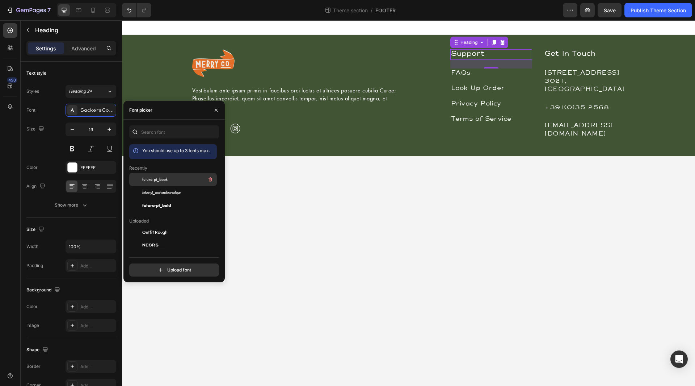
click at [167, 182] on div "futura-pt_book" at bounding box center [178, 179] width 73 height 9
click at [571, 55] on h3 "Get In Touch" at bounding box center [585, 54] width 82 height 11
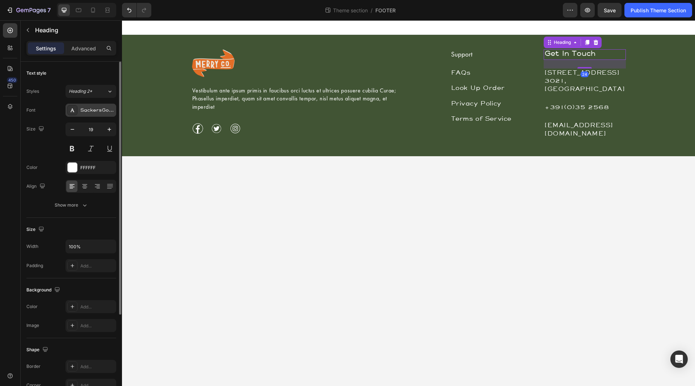
click at [93, 110] on div "SackersGothicStd" at bounding box center [97, 110] width 34 height 7
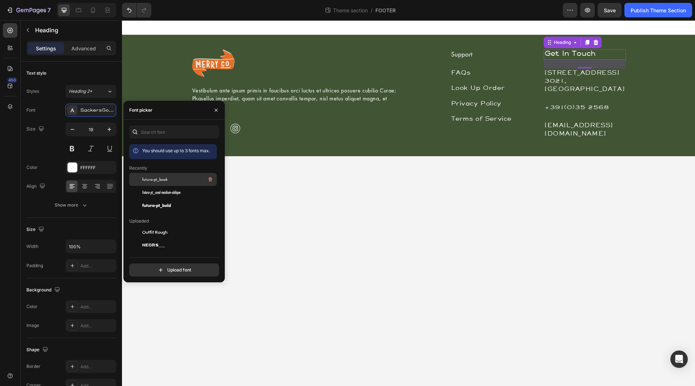
click at [172, 179] on div "futura-pt_book" at bounding box center [178, 179] width 73 height 9
click at [466, 74] on link "FAQs" at bounding box center [461, 73] width 20 height 6
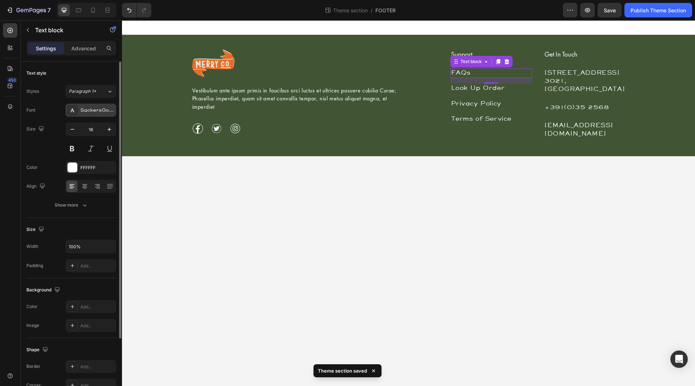
click at [100, 110] on div "SackersGothicStd" at bounding box center [97, 110] width 34 height 7
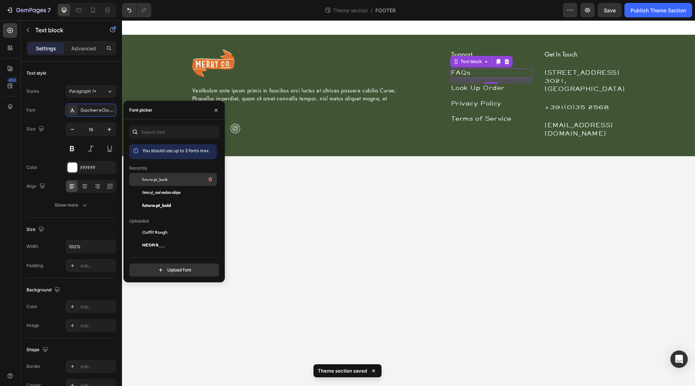
click at [152, 180] on span "futura-pt_book" at bounding box center [154, 179] width 25 height 7
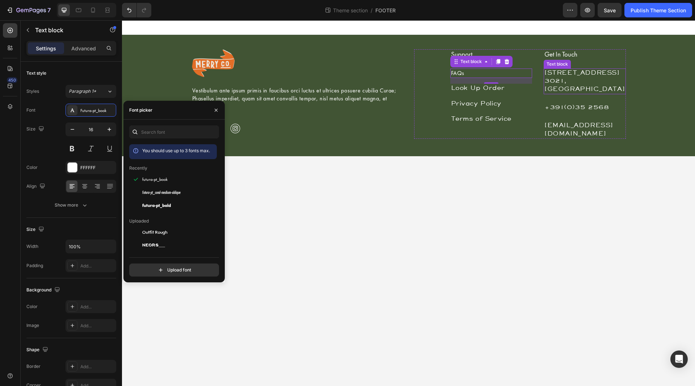
click at [565, 77] on p "184 Main Rd E, St Albans VIC 3021, Australia" at bounding box center [585, 81] width 81 height 24
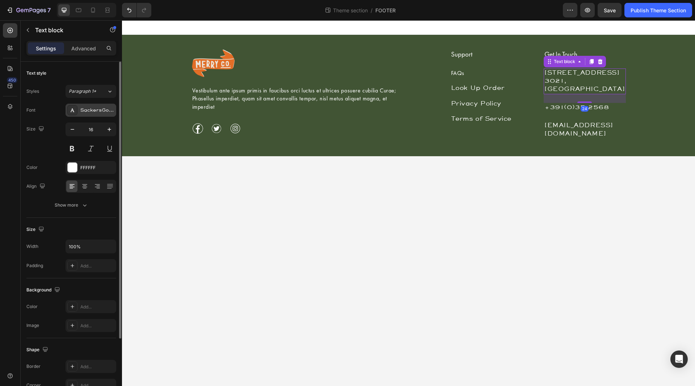
click at [84, 113] on div "SackersGothicStd" at bounding box center [97, 110] width 34 height 7
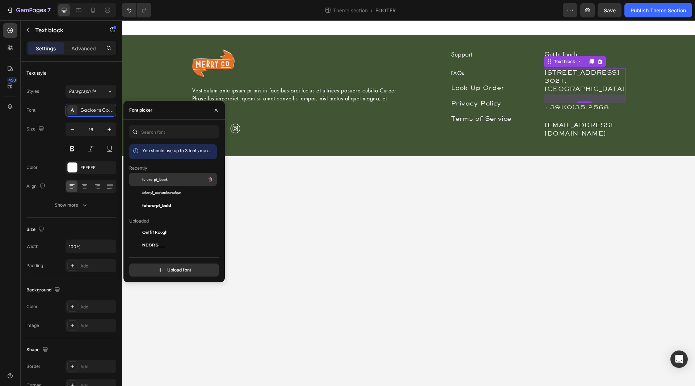
click at [150, 176] on span "futura-pt_book" at bounding box center [154, 179] width 25 height 7
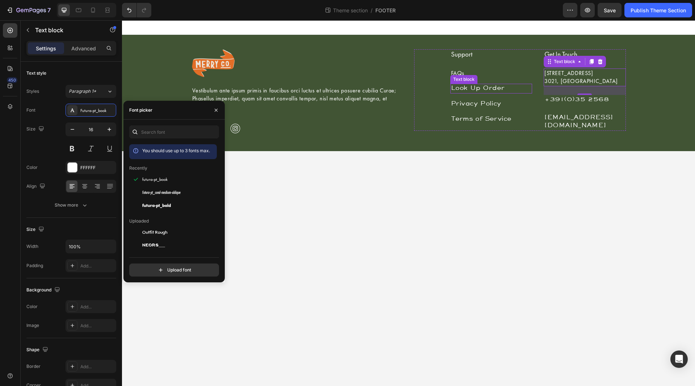
click at [479, 89] on link "Look Up Order" at bounding box center [478, 88] width 54 height 6
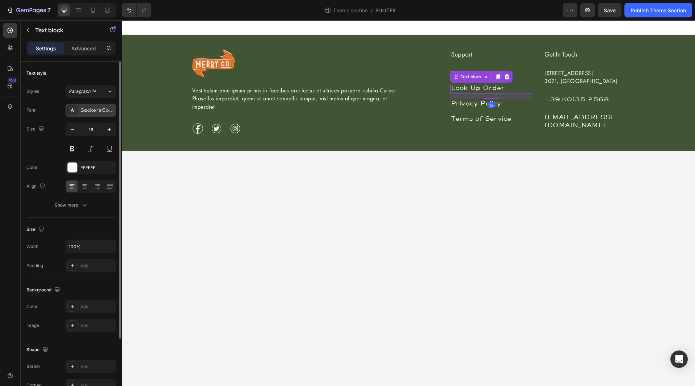
click at [94, 109] on div "SackersGothicStd" at bounding box center [97, 110] width 34 height 7
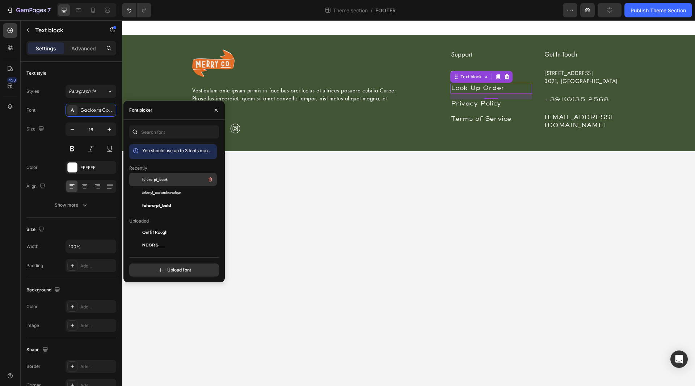
click at [161, 177] on span "futura-pt_book" at bounding box center [154, 179] width 25 height 7
click at [576, 101] on p "+391(0)35 2568" at bounding box center [585, 100] width 81 height 8
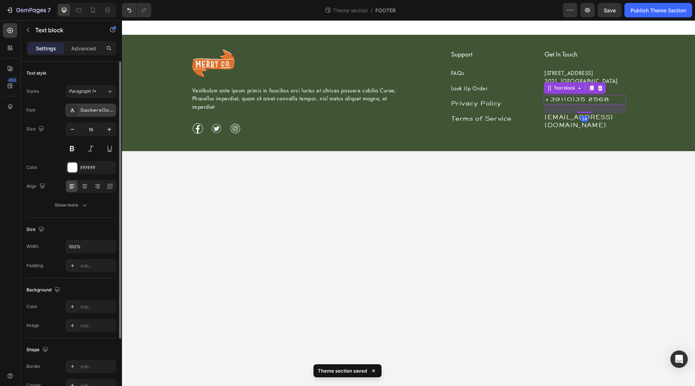
click at [89, 109] on div "SackersGothicStd" at bounding box center [97, 110] width 34 height 7
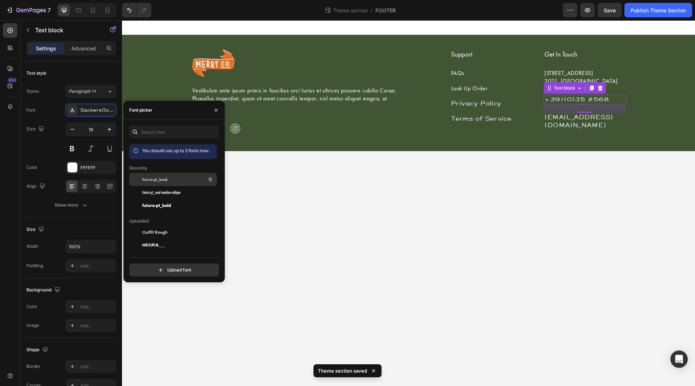
click at [158, 178] on span "futura-pt_book" at bounding box center [154, 179] width 25 height 7
click at [474, 104] on link "Privacy Policy" at bounding box center [476, 104] width 50 height 6
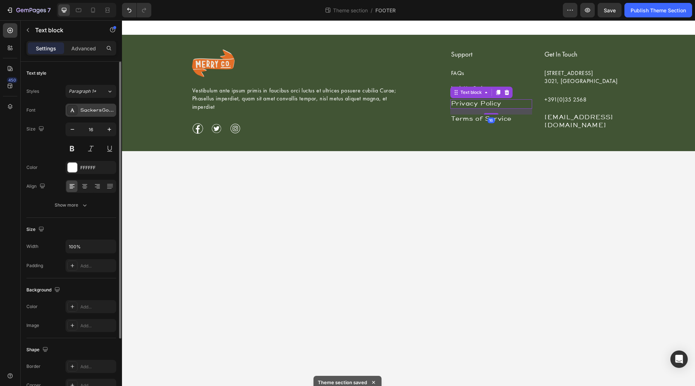
click at [95, 109] on div "SackersGothicStd" at bounding box center [97, 110] width 34 height 7
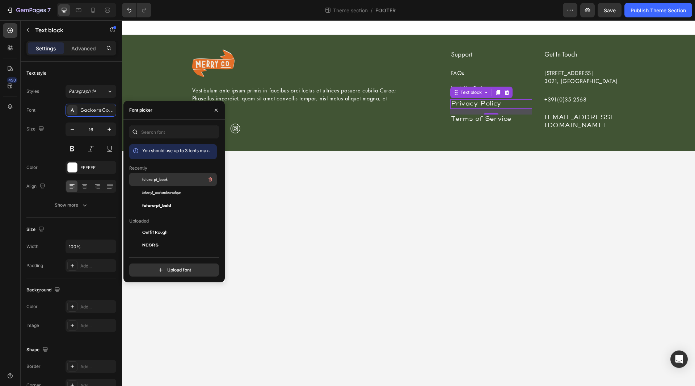
click at [152, 182] on span "futura-pt_book" at bounding box center [154, 179] width 25 height 7
click at [579, 116] on p "[EMAIL_ADDRESS][DOMAIN_NAME]" at bounding box center [585, 122] width 81 height 16
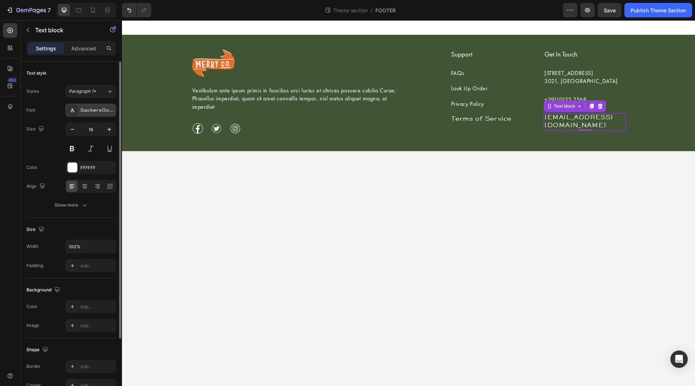
click at [85, 110] on div "SackersGothicStd" at bounding box center [97, 110] width 34 height 7
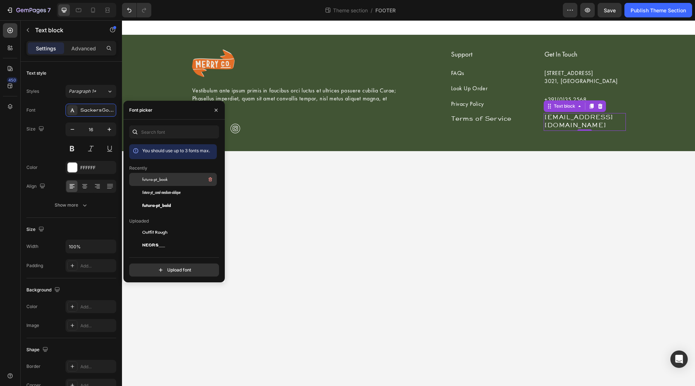
click at [154, 179] on span "futura-pt_book" at bounding box center [154, 179] width 25 height 7
click at [485, 122] on link "Terms of Service" at bounding box center [481, 119] width 61 height 6
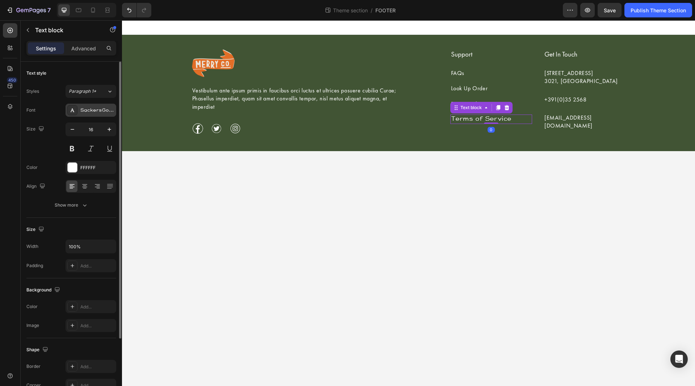
click at [99, 112] on div "SackersGothicStd" at bounding box center [97, 110] width 34 height 7
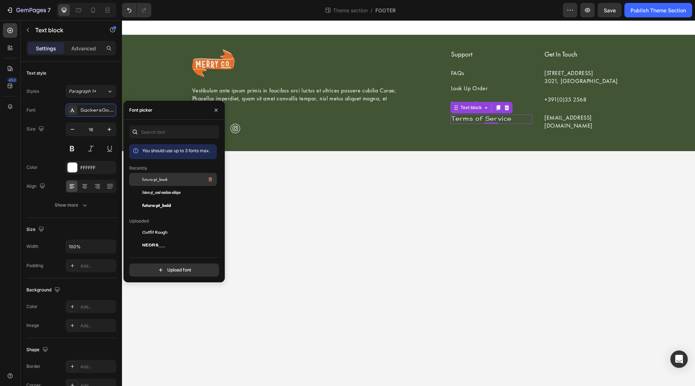
click at [156, 176] on span "futura-pt_book" at bounding box center [154, 179] width 25 height 7
click at [215, 112] on icon "button" at bounding box center [216, 110] width 6 height 6
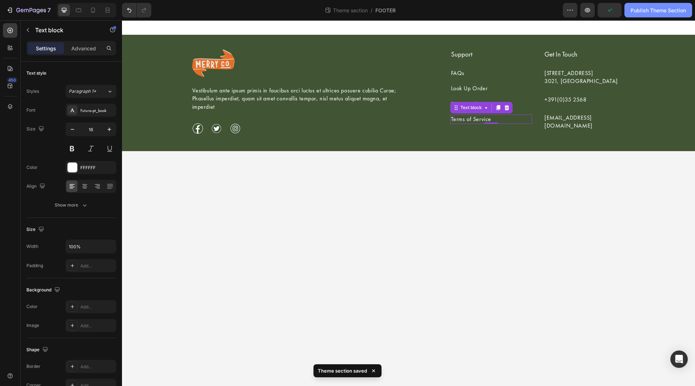
click at [651, 10] on div "Publish Theme Section" at bounding box center [658, 11] width 55 height 8
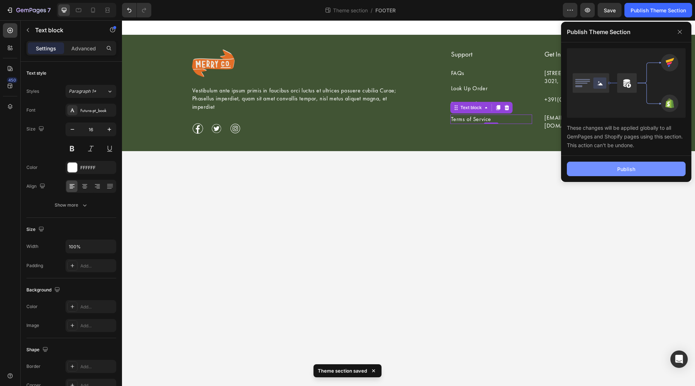
click at [629, 171] on div "Publish" at bounding box center [626, 169] width 18 height 8
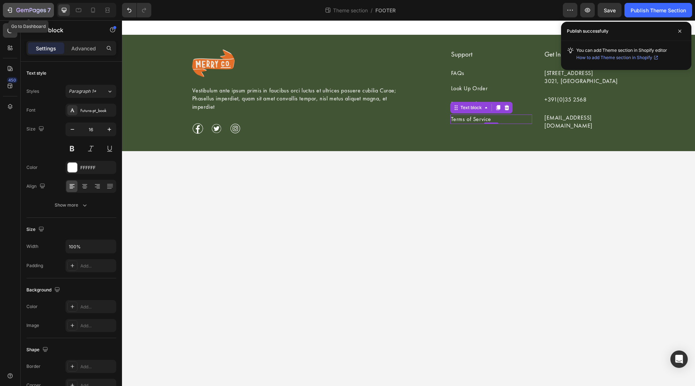
click at [20, 12] on icon "button" at bounding box center [31, 11] width 30 height 6
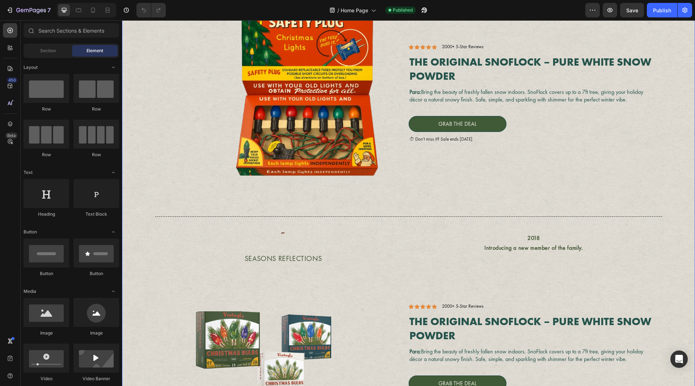
scroll to position [724, 0]
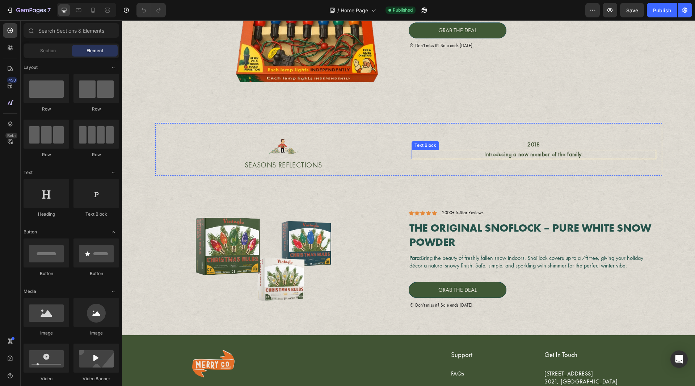
click at [520, 154] on p "Introducing a new member of the family." at bounding box center [533, 154] width 243 height 8
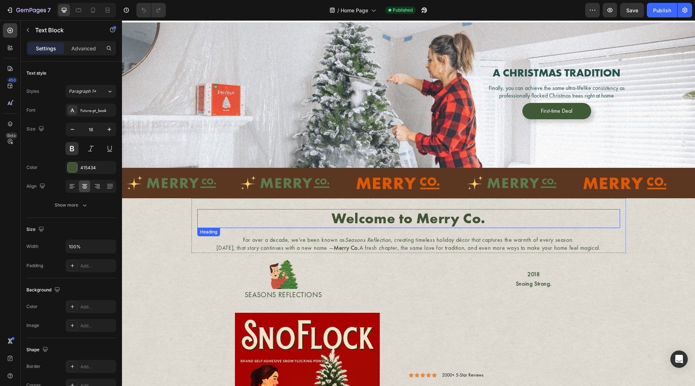
scroll to position [0, 0]
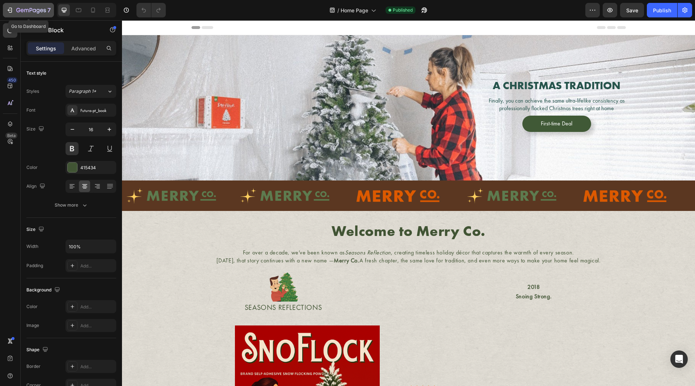
click at [26, 8] on icon "button" at bounding box center [31, 11] width 30 height 6
